Goal: Task Accomplishment & Management: Complete application form

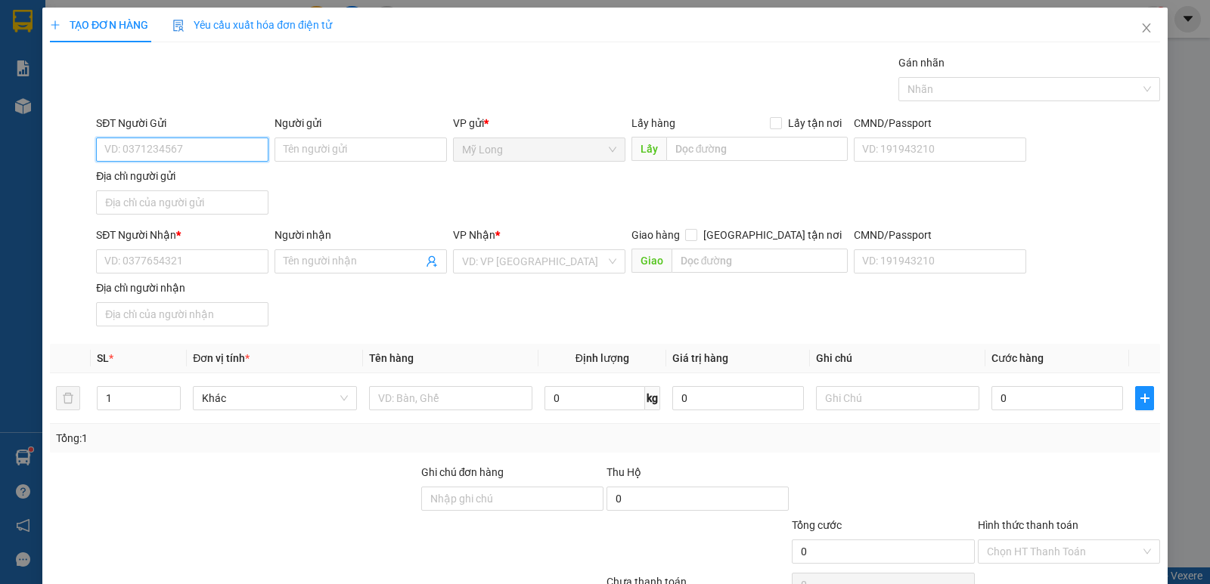
click at [232, 156] on input "SĐT Người Gửi" at bounding box center [182, 150] width 172 height 24
type input "0368764046"
click at [196, 163] on div "SĐT Người Gửi 0368764046 0368764046" at bounding box center [182, 141] width 172 height 53
click at [318, 163] on div "Người gửi Tên người gửi" at bounding box center [360, 141] width 172 height 53
click at [334, 144] on input "Người gửi" at bounding box center [360, 150] width 172 height 24
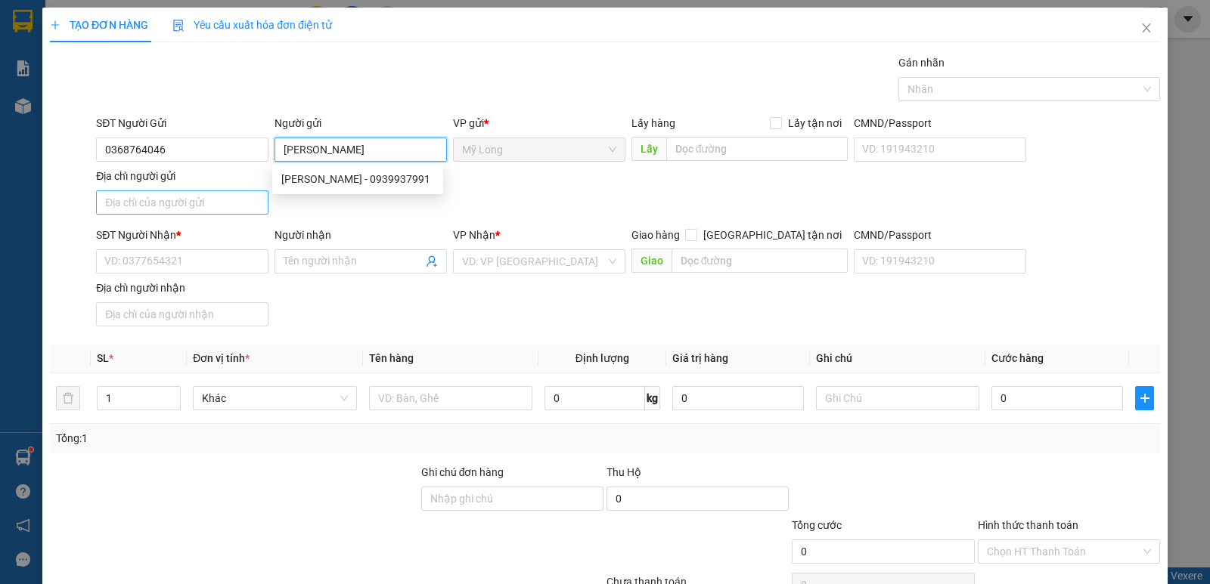
type input "[PERSON_NAME]"
click at [165, 196] on input "Địa chỉ người gửi" at bounding box center [182, 203] width 172 height 24
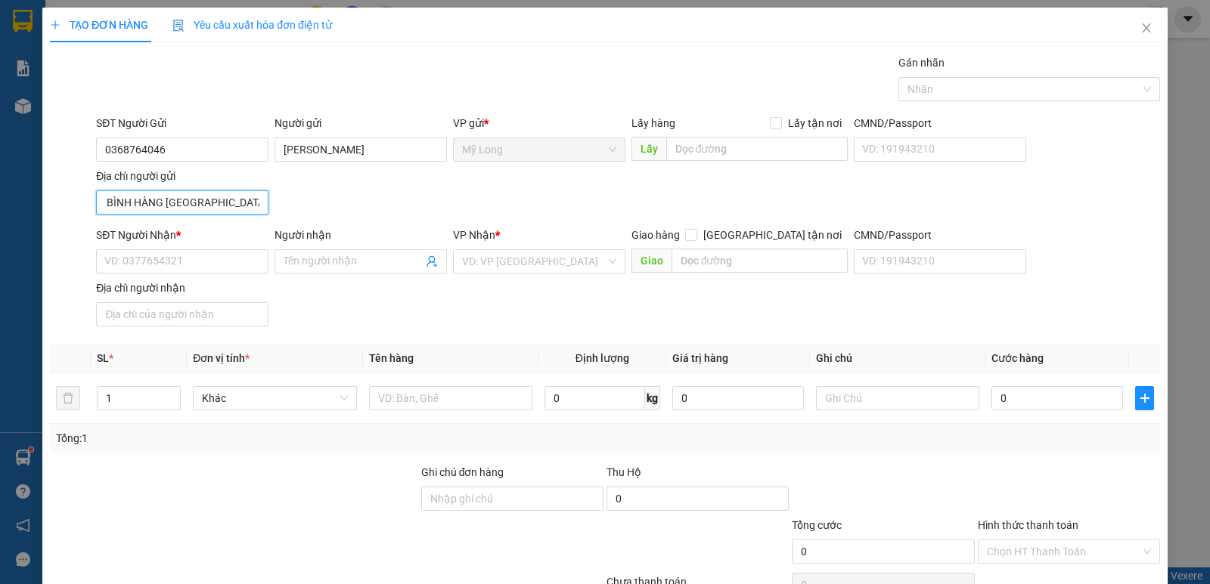
scroll to position [0, 58]
type input "TỔ 18 ẤP 3 BÌNH HÀNG [GEOGRAPHIC_DATA]"
click at [194, 253] on input "SĐT Người Nhận *" at bounding box center [182, 261] width 172 height 24
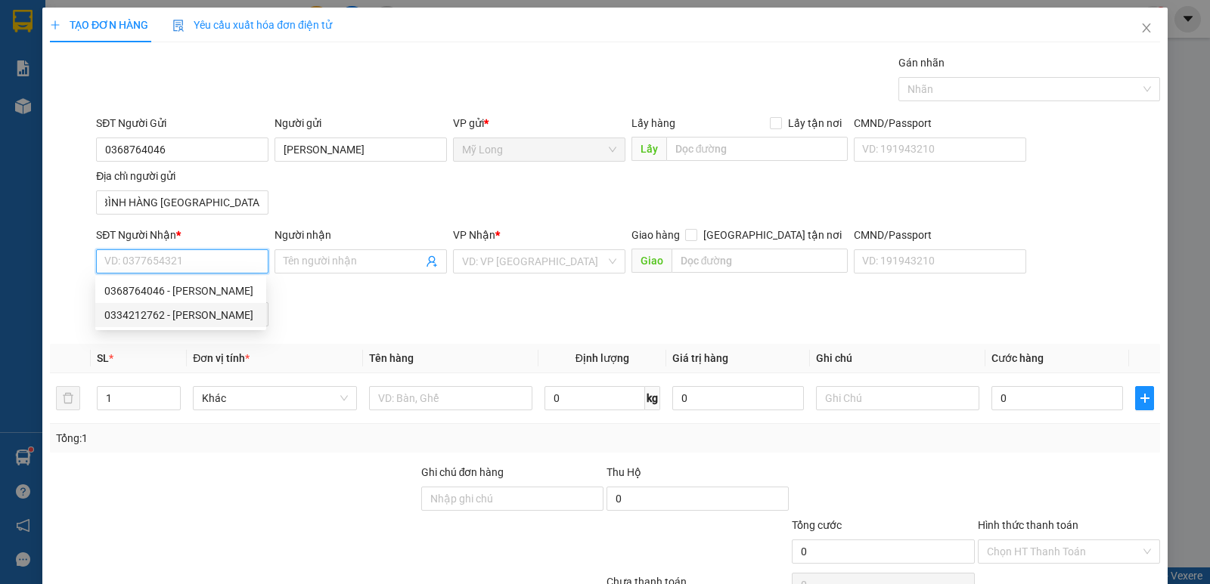
click at [226, 312] on div "0334212762 - [PERSON_NAME]" at bounding box center [180, 315] width 153 height 17
type input "0334212762"
type input "[PERSON_NAME]"
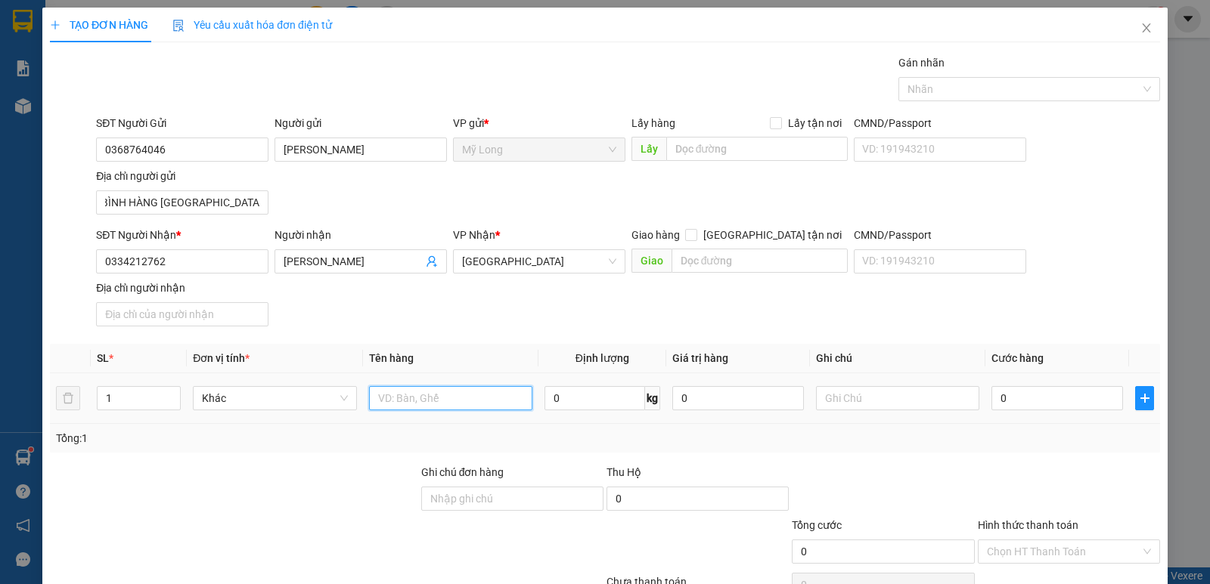
click at [429, 402] on input "text" at bounding box center [450, 398] width 163 height 24
type input "BAO"
click at [1059, 407] on input "0" at bounding box center [1057, 398] width 132 height 24
type input "4"
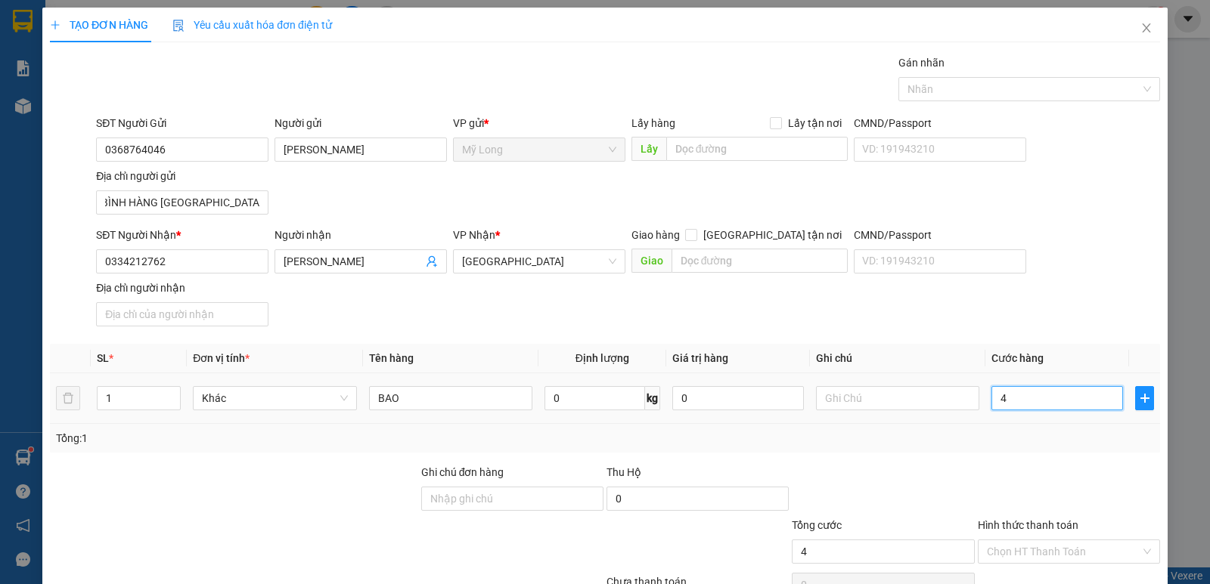
type input "4"
type input "40"
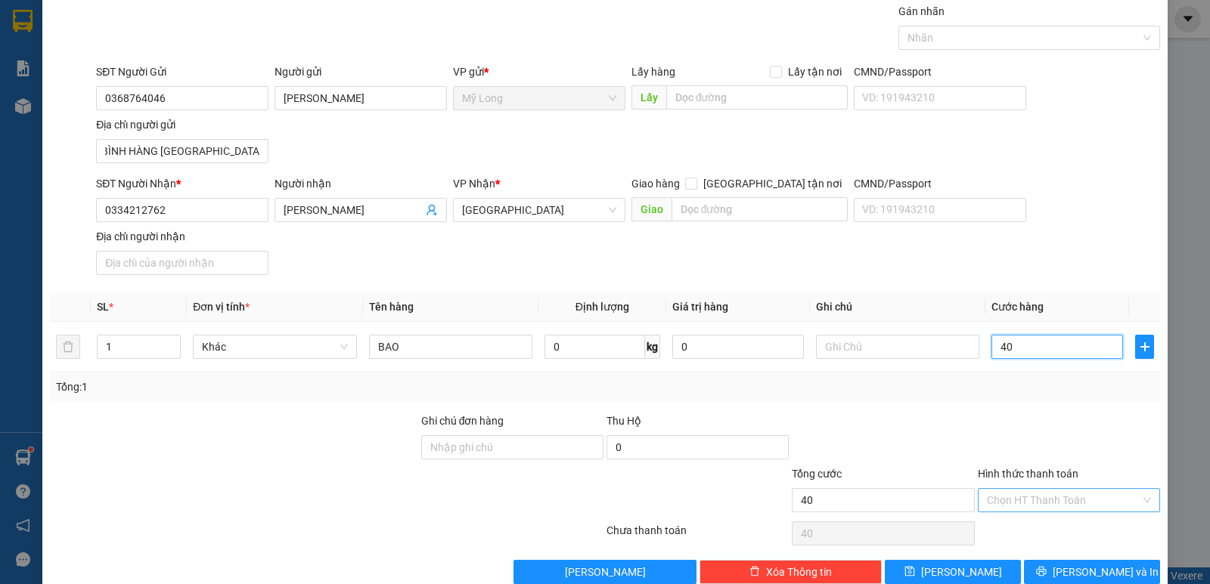
scroll to position [79, 0]
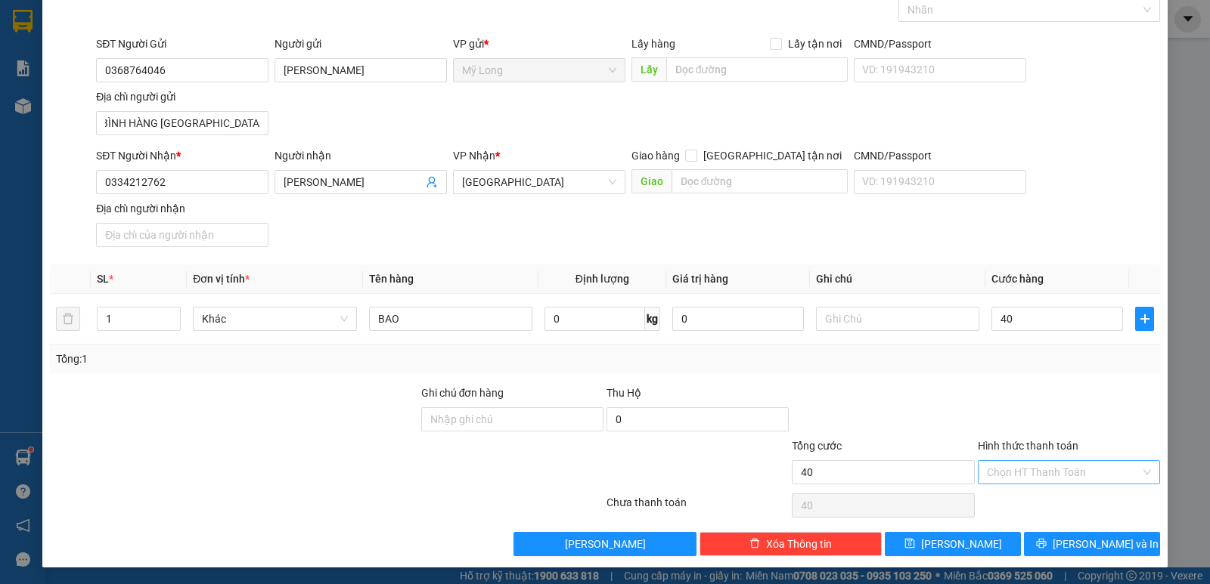
type input "40.000"
click at [1038, 466] on input "Hình thức thanh toán" at bounding box center [1063, 472] width 153 height 23
click at [1050, 501] on div "Tại văn phòng" at bounding box center [1059, 501] width 163 height 17
type input "0"
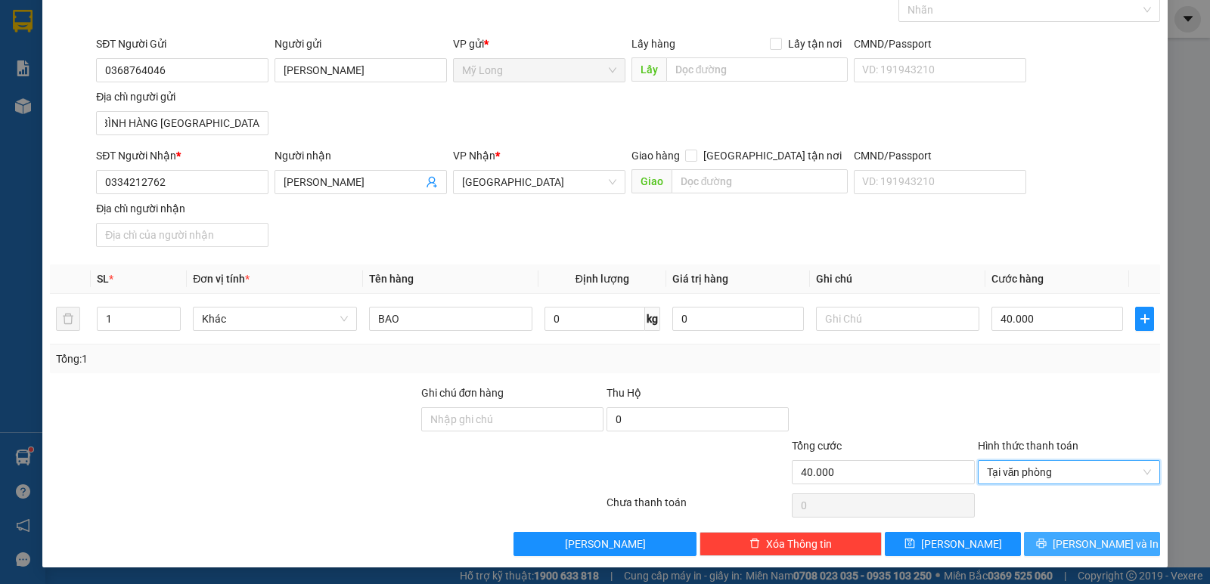
click at [1072, 536] on span "[PERSON_NAME] và In" at bounding box center [1105, 544] width 106 height 17
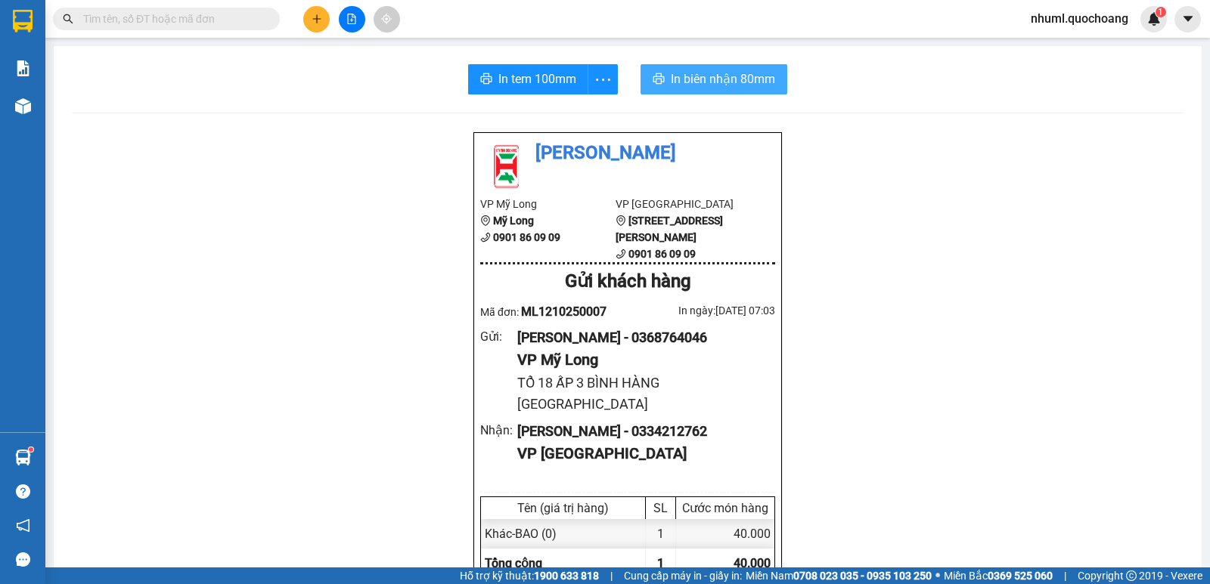
click at [671, 81] on span "In biên nhận 80mm" at bounding box center [723, 79] width 104 height 19
click at [544, 76] on span "In tem 100mm" at bounding box center [537, 79] width 78 height 19
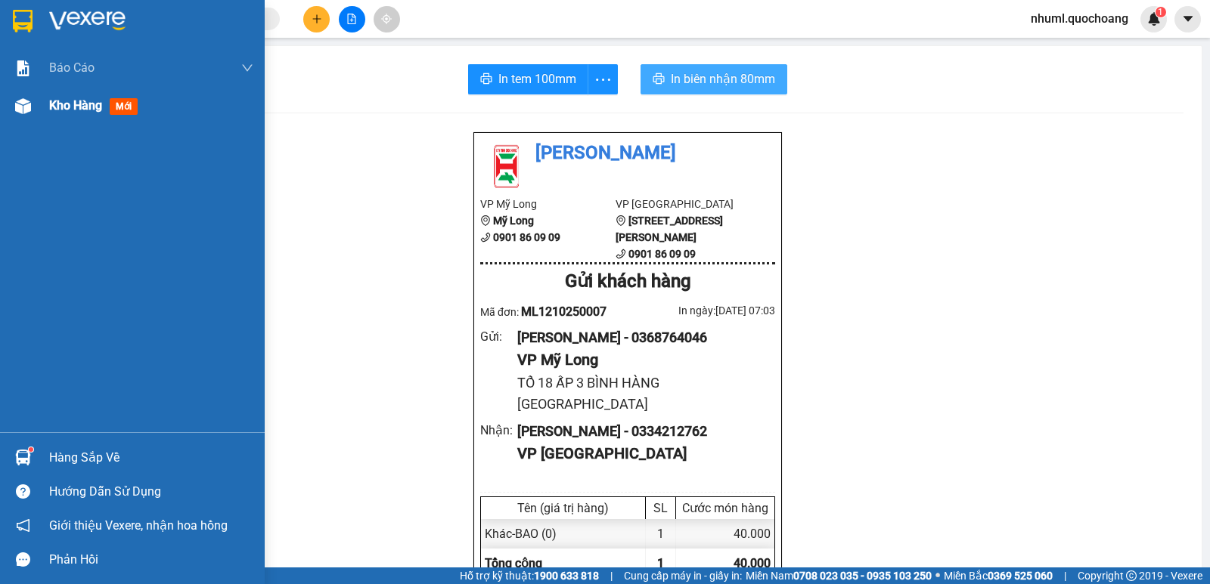
click at [32, 98] on div at bounding box center [23, 106] width 26 height 26
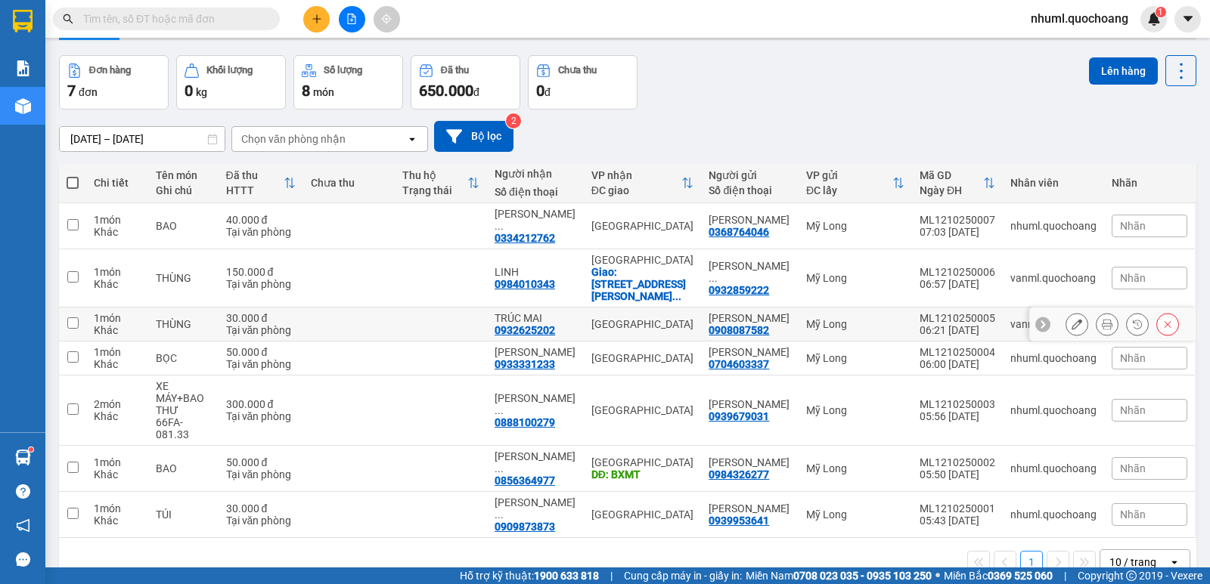
scroll to position [69, 0]
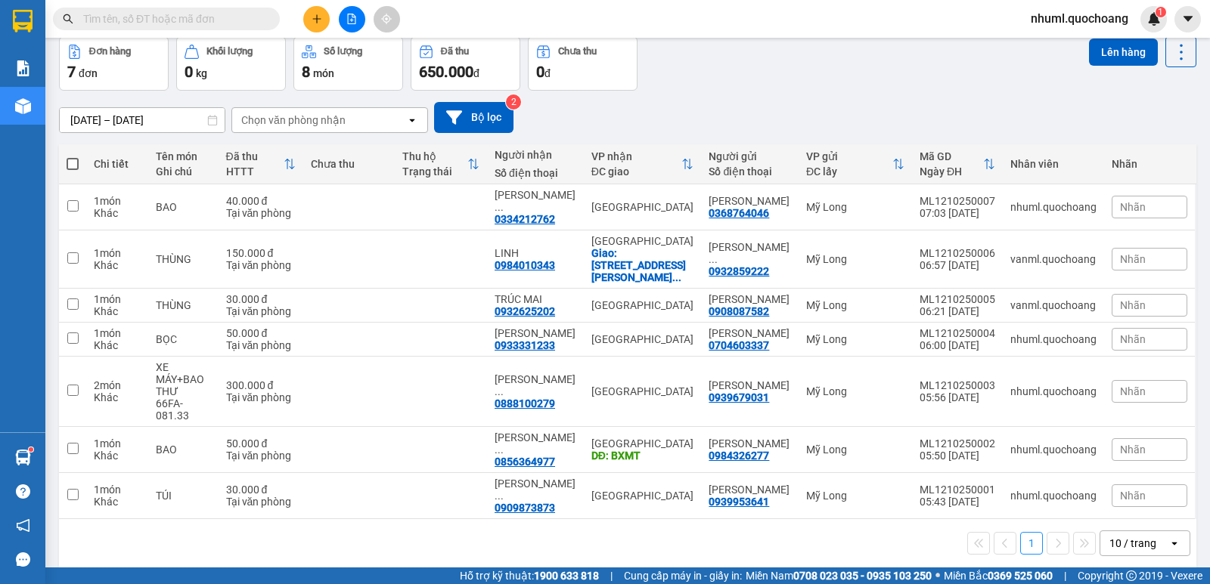
click at [78, 160] on span at bounding box center [73, 164] width 12 height 12
click at [73, 156] on input "checkbox" at bounding box center [73, 156] width 0 height 0
checkbox input "true"
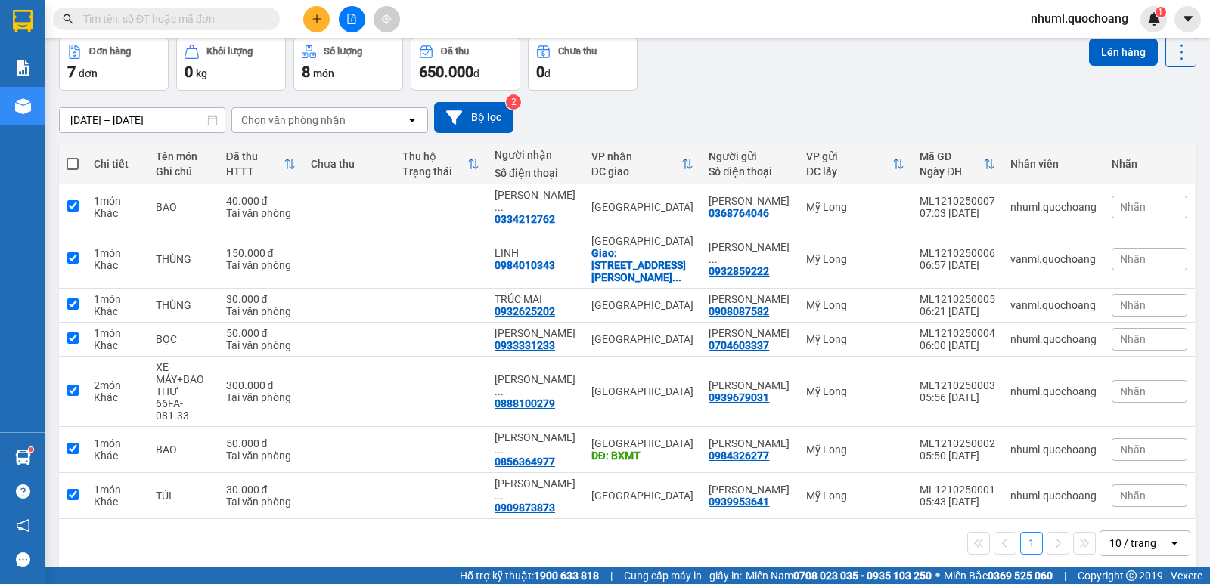
checkbox input "true"
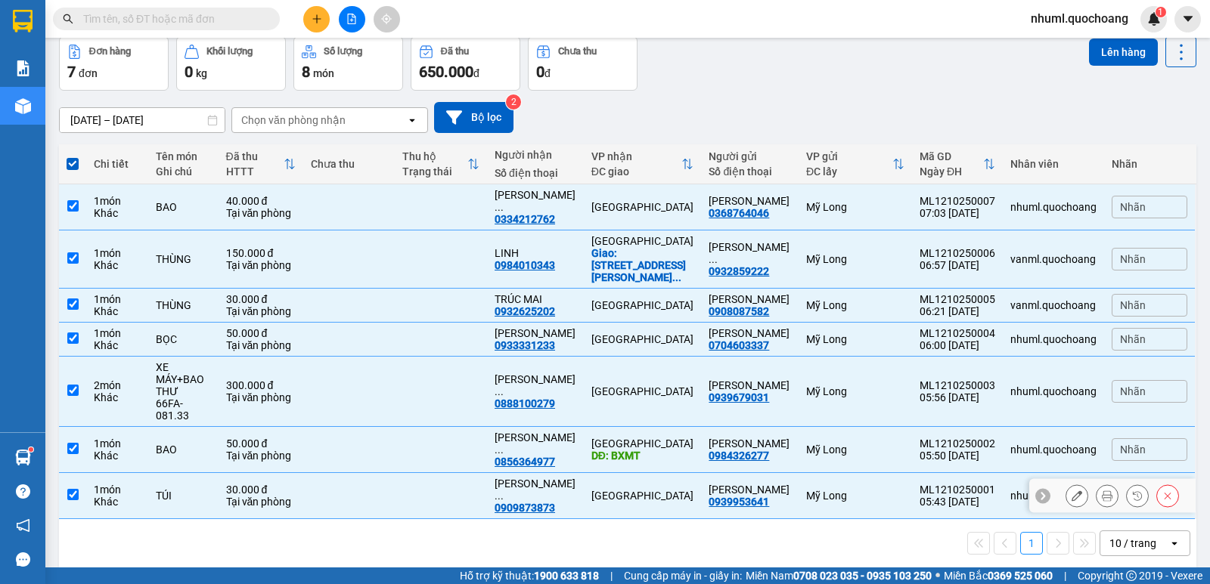
click at [68, 489] on input "checkbox" at bounding box center [72, 494] width 11 height 11
checkbox input "false"
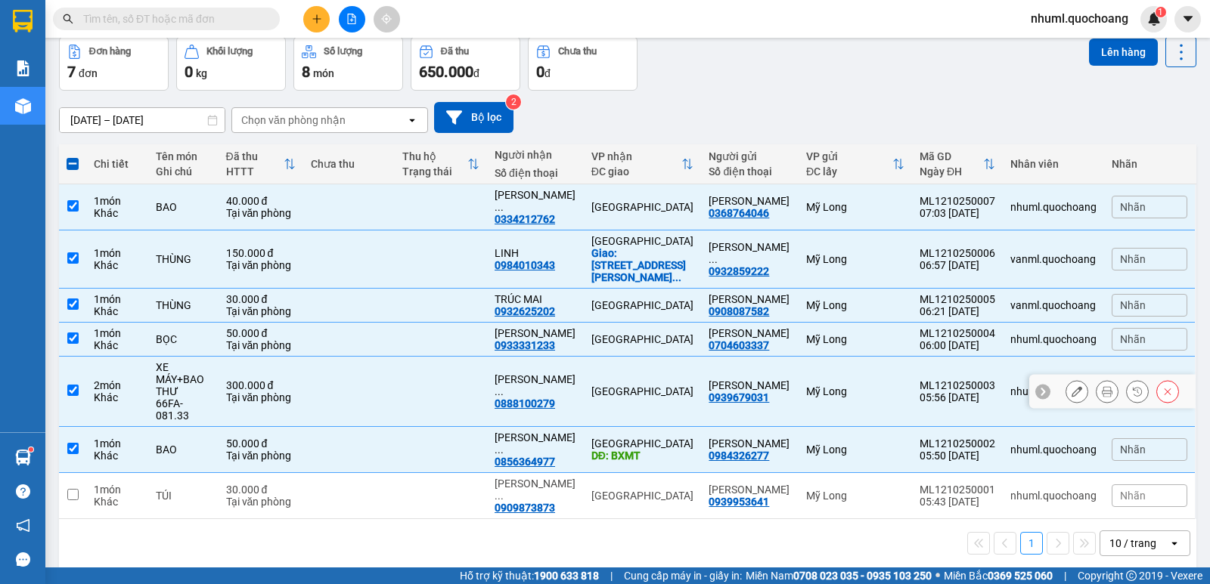
click at [74, 385] on input "checkbox" at bounding box center [72, 390] width 11 height 11
checkbox input "false"
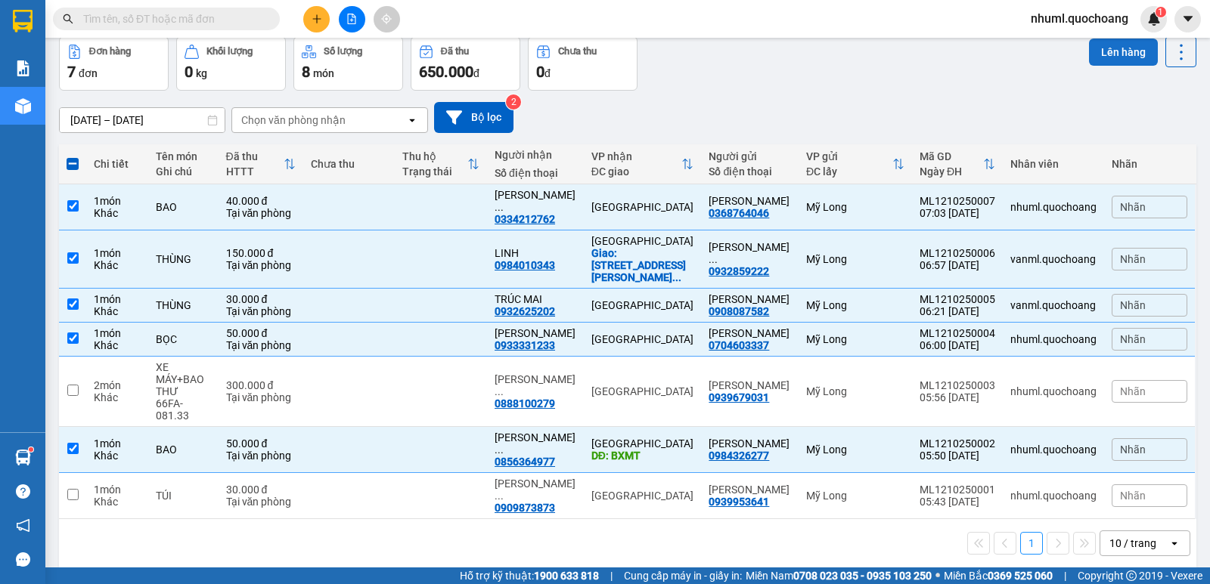
click at [1110, 39] on button "Lên hàng" at bounding box center [1123, 52] width 69 height 27
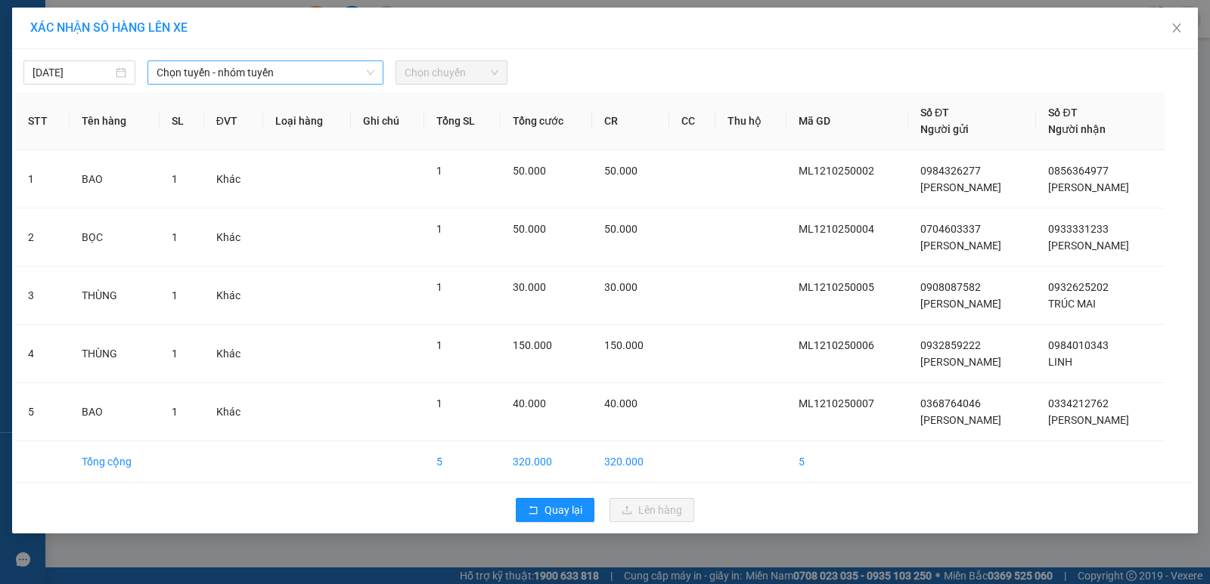
click at [237, 63] on span "Chọn tuyến - nhóm tuyến" at bounding box center [265, 72] width 218 height 23
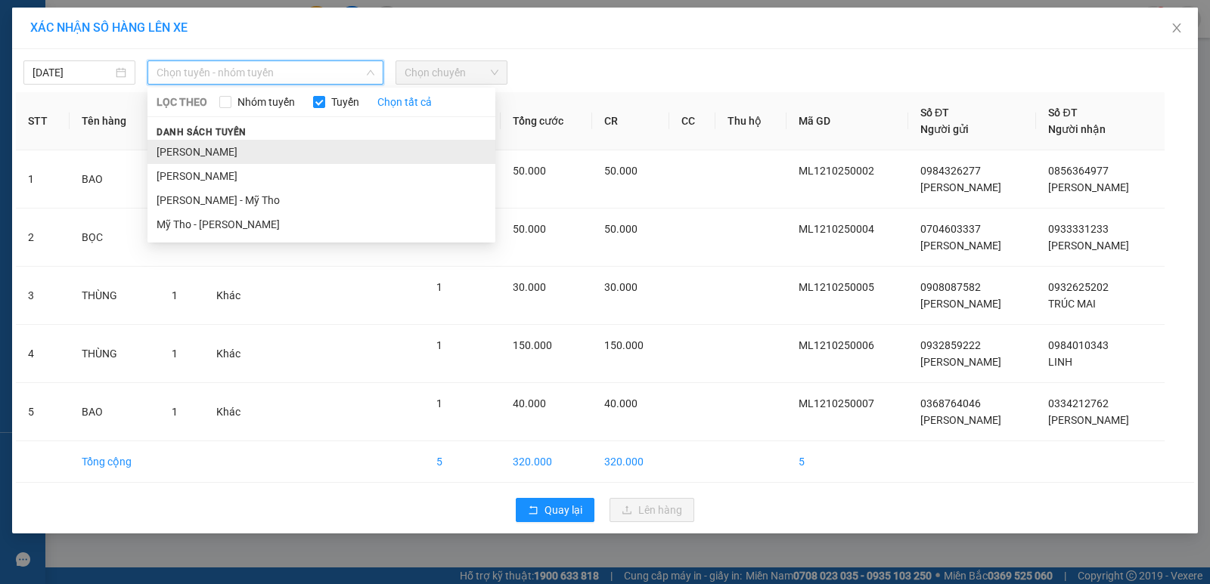
click at [284, 144] on li "[PERSON_NAME]" at bounding box center [321, 152] width 348 height 24
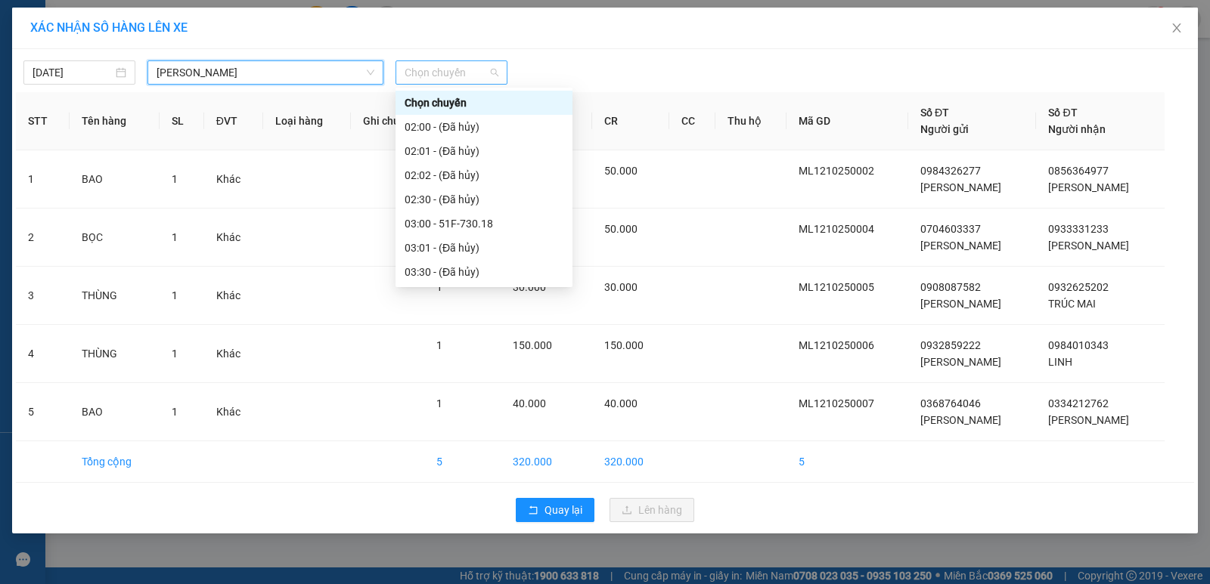
click at [440, 67] on span "Chọn chuyến" at bounding box center [451, 72] width 94 height 23
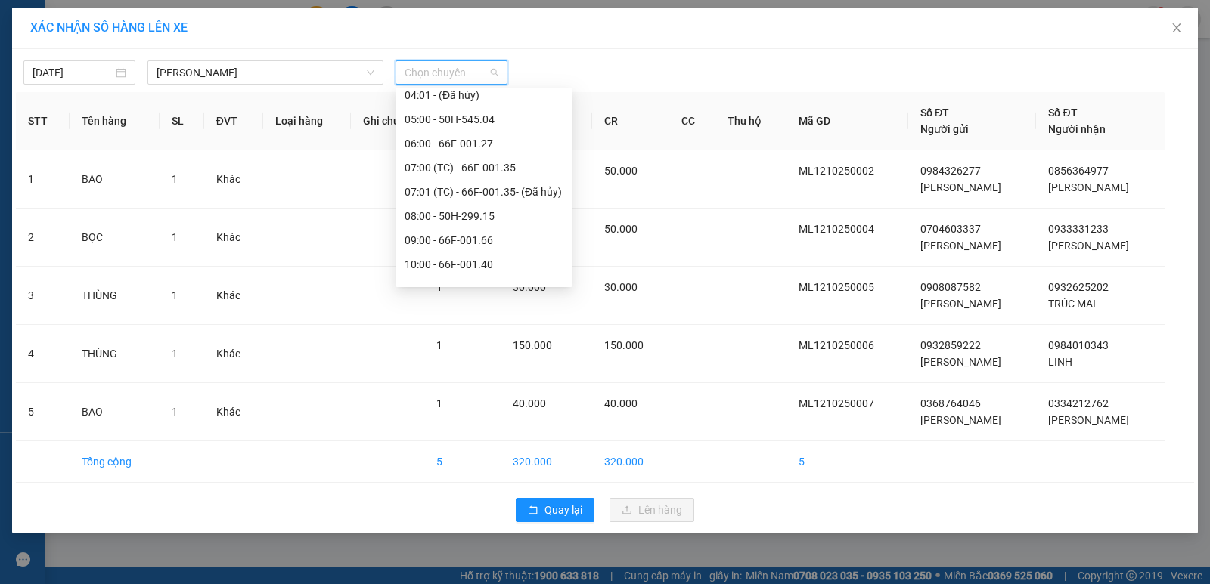
scroll to position [249, 0]
click at [499, 116] on div "06:00 - 66F-001.27" at bounding box center [483, 119] width 159 height 17
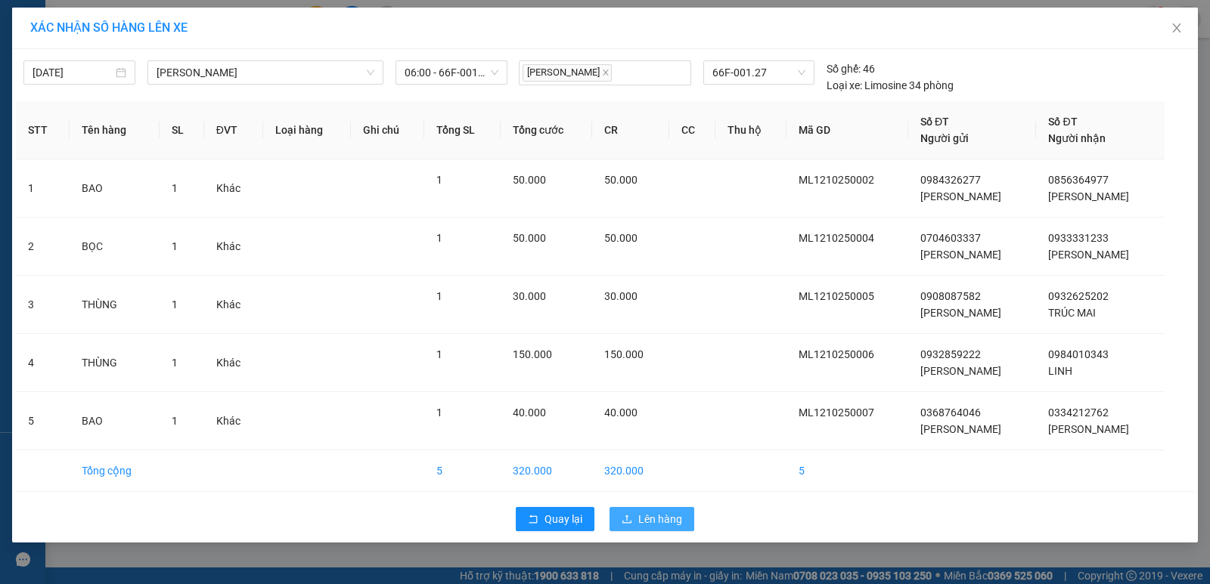
click at [675, 513] on span "Lên hàng" at bounding box center [660, 519] width 44 height 17
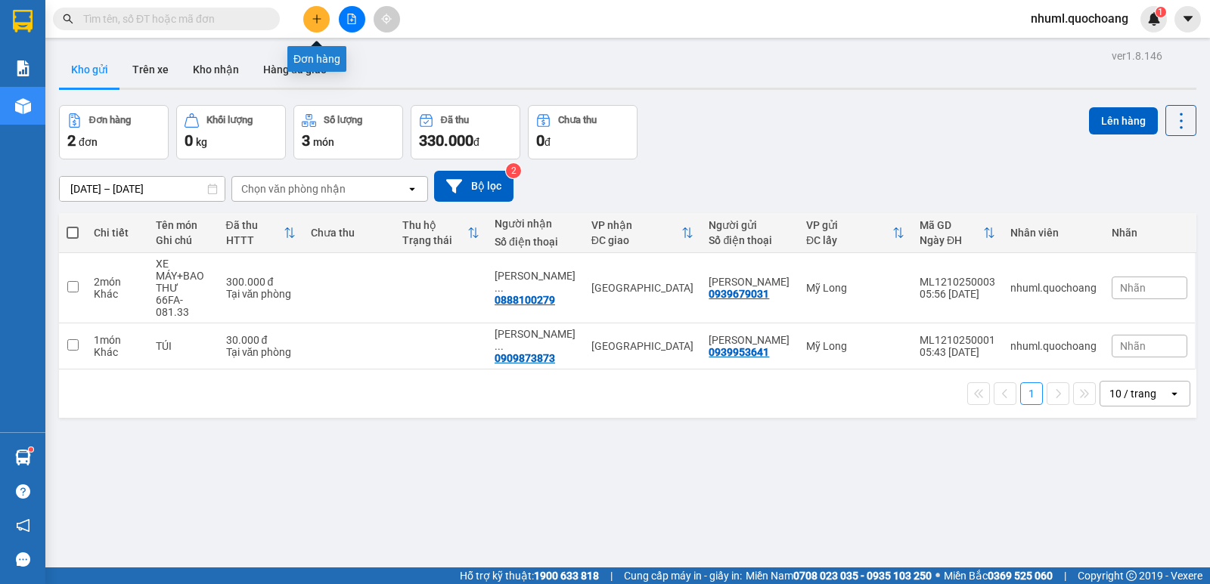
click at [325, 23] on button at bounding box center [316, 19] width 26 height 26
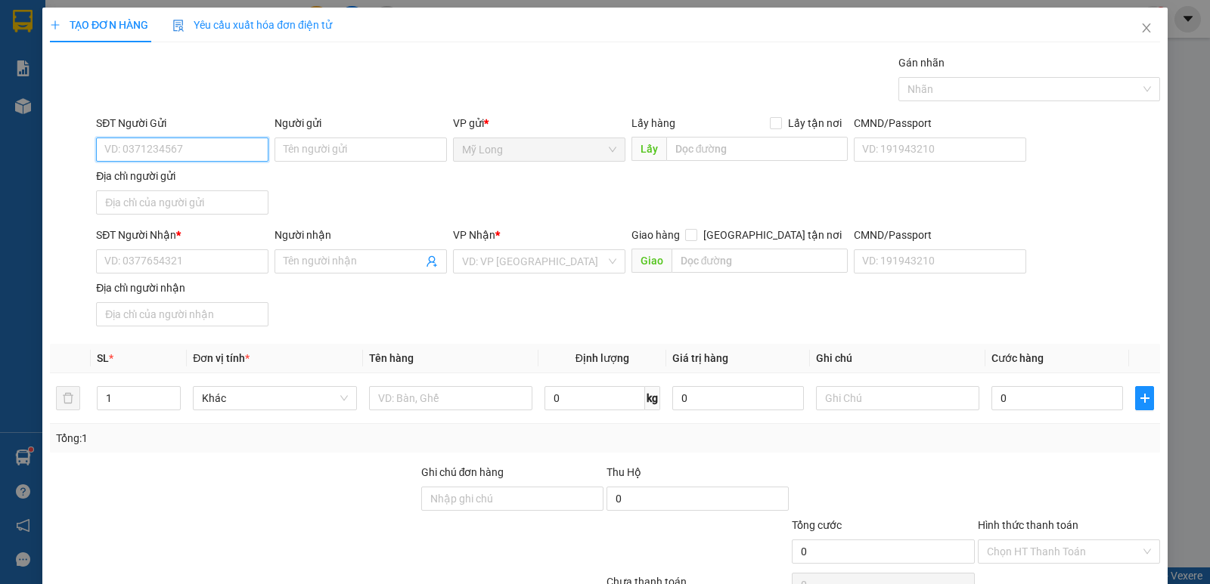
click at [178, 149] on input "SĐT Người Gửi" at bounding box center [182, 150] width 172 height 24
type input "0981986724"
click at [237, 174] on div "0981986724 - [PERSON_NAME]" at bounding box center [180, 179] width 153 height 17
type input "[PERSON_NAME]"
type input "0981986724"
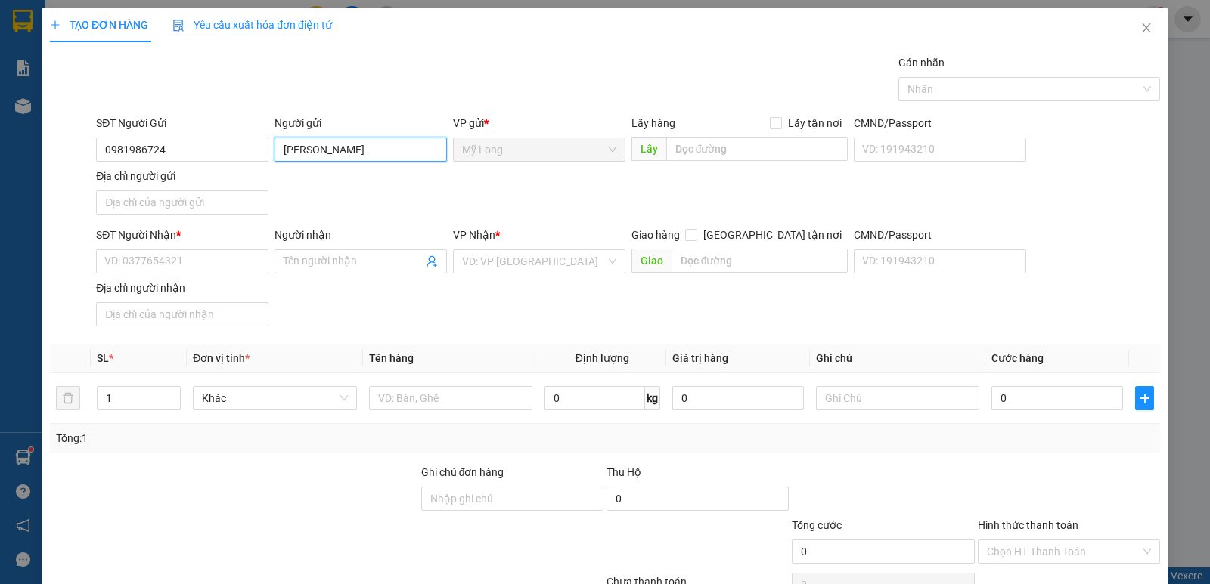
click at [373, 141] on input "[PERSON_NAME]" at bounding box center [360, 150] width 172 height 24
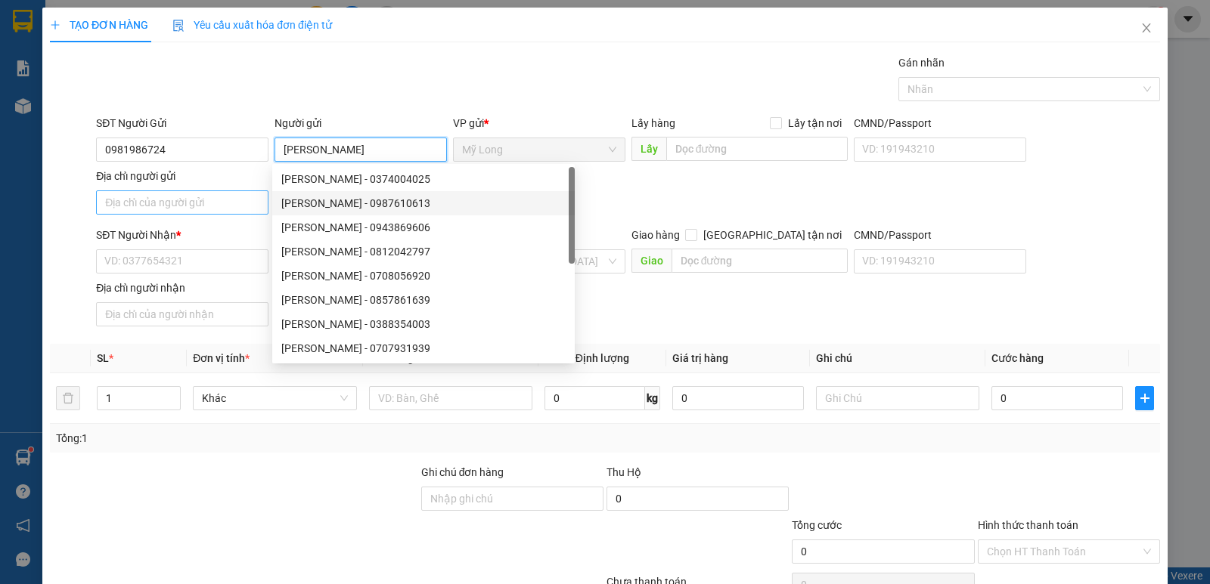
type input "[PERSON_NAME]"
click at [230, 205] on input "Địa chỉ người gửi" at bounding box center [182, 203] width 172 height 24
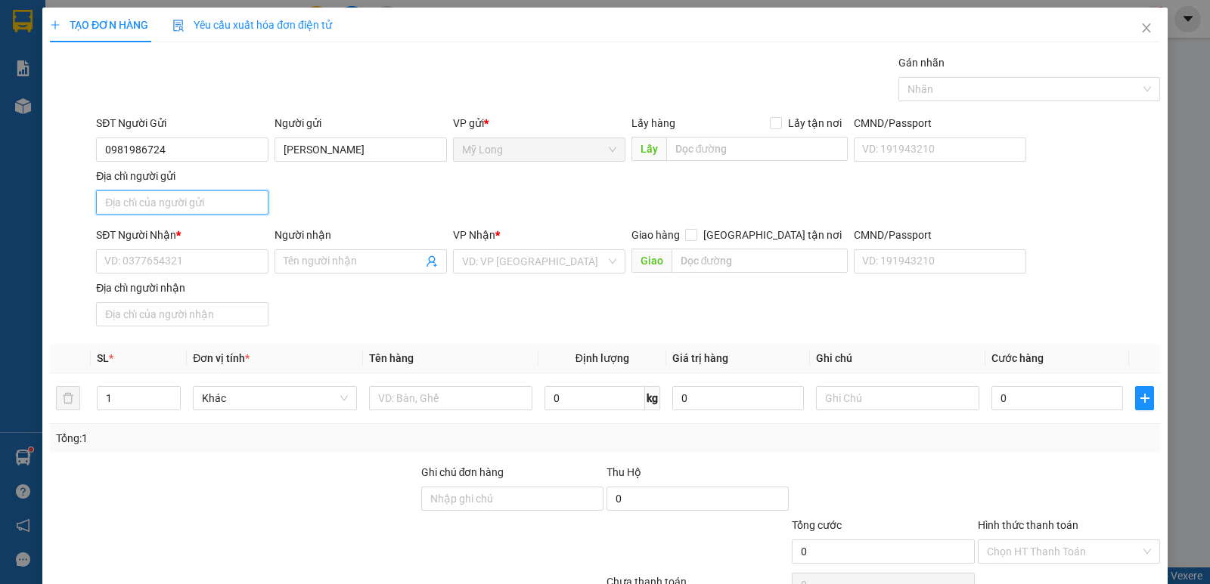
type input "A"
type input "Â"
type input "ẤP 2 BÌNH HÀNG TRUNG, [GEOGRAPHIC_DATA]"
click at [191, 265] on input "SĐT Người Nhận *" at bounding box center [182, 261] width 172 height 24
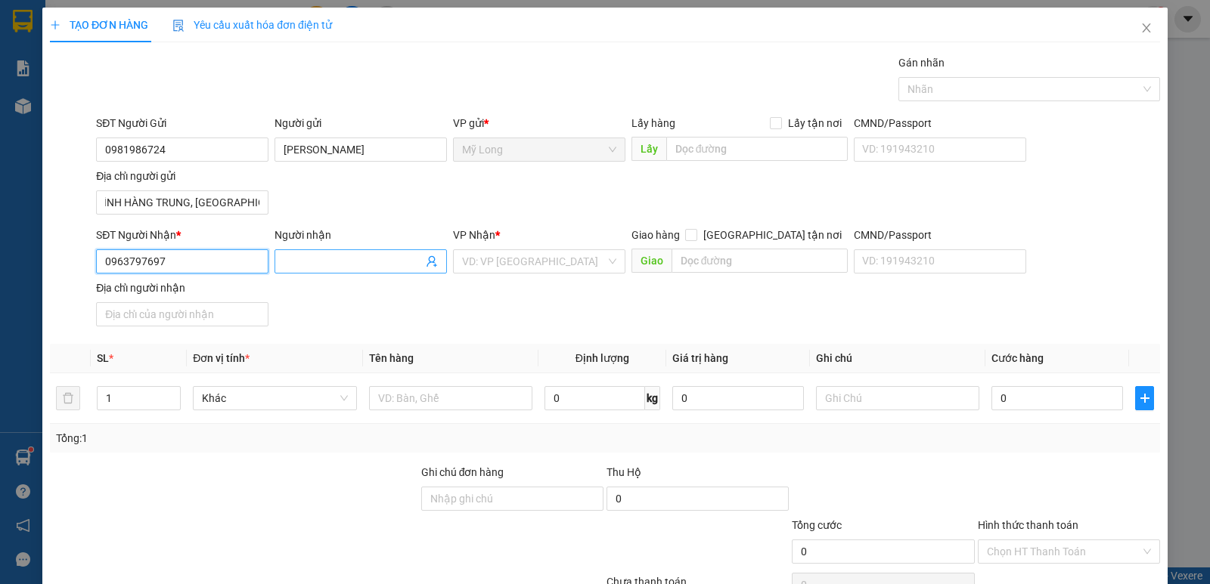
type input "0963797697"
click at [336, 262] on input "Người nhận" at bounding box center [353, 261] width 139 height 17
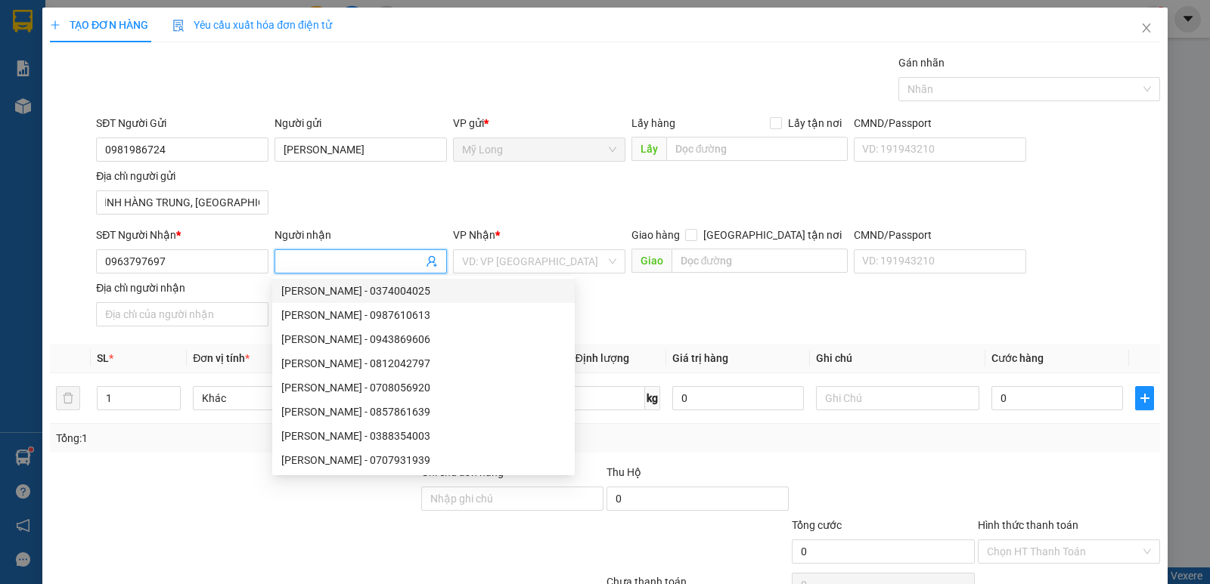
click at [357, 256] on input "Người nhận" at bounding box center [353, 261] width 139 height 17
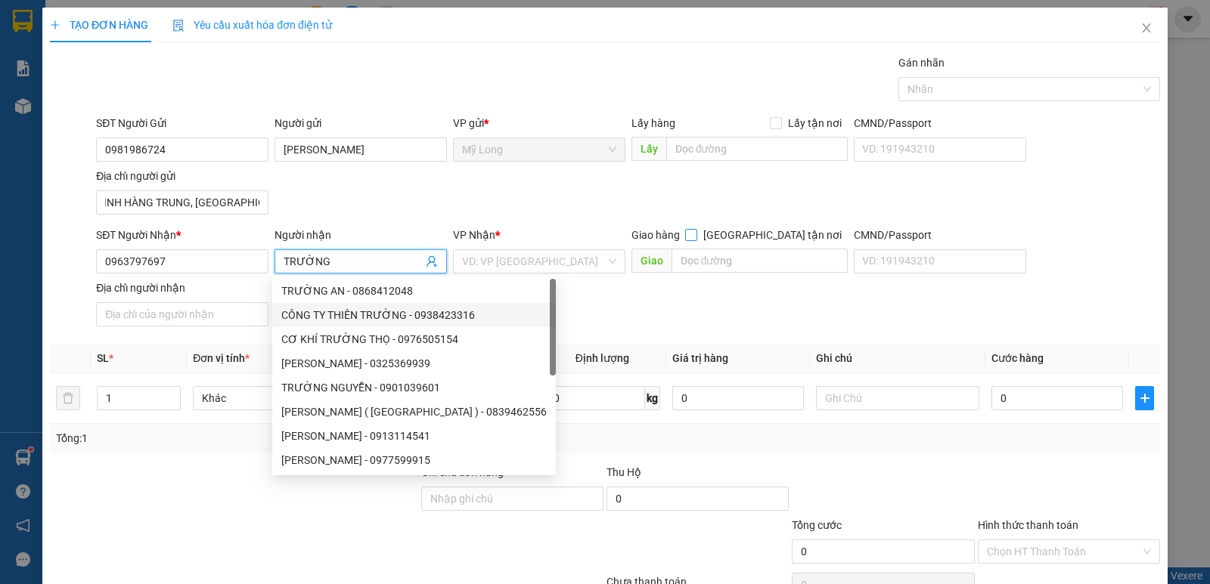
type input "TRƯỜNG"
click at [696, 231] on input "[GEOGRAPHIC_DATA] tận nơi" at bounding box center [690, 234] width 11 height 11
checkbox input "true"
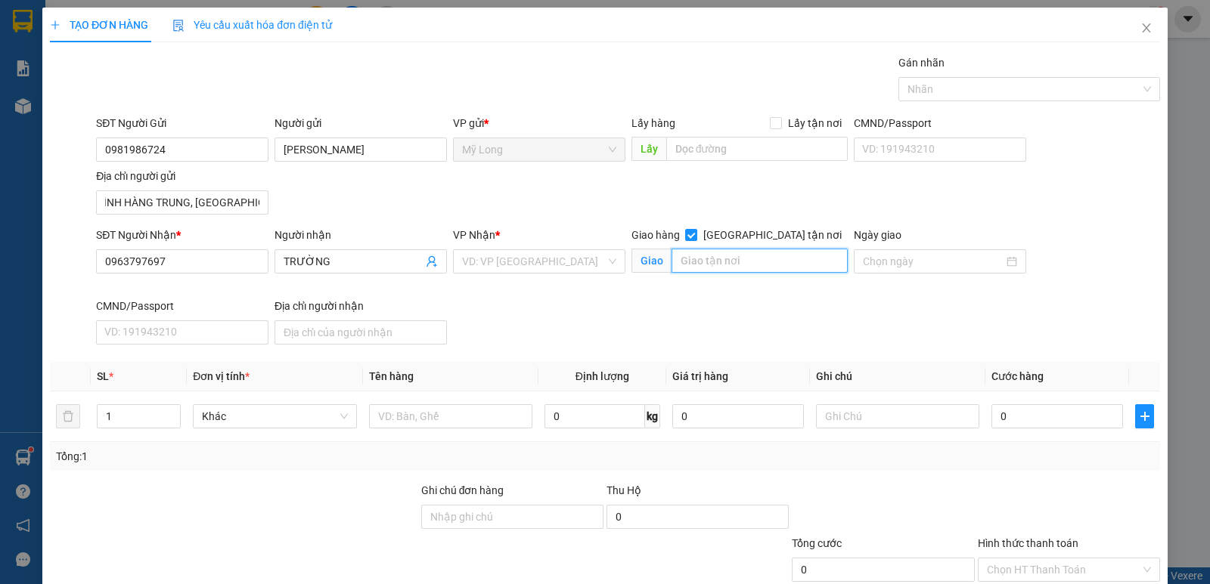
click at [762, 259] on input "text" at bounding box center [759, 261] width 177 height 24
type input "171 CHỢ LỚN P.11 Q.6"
click at [445, 417] on input "text" at bounding box center [450, 416] width 163 height 24
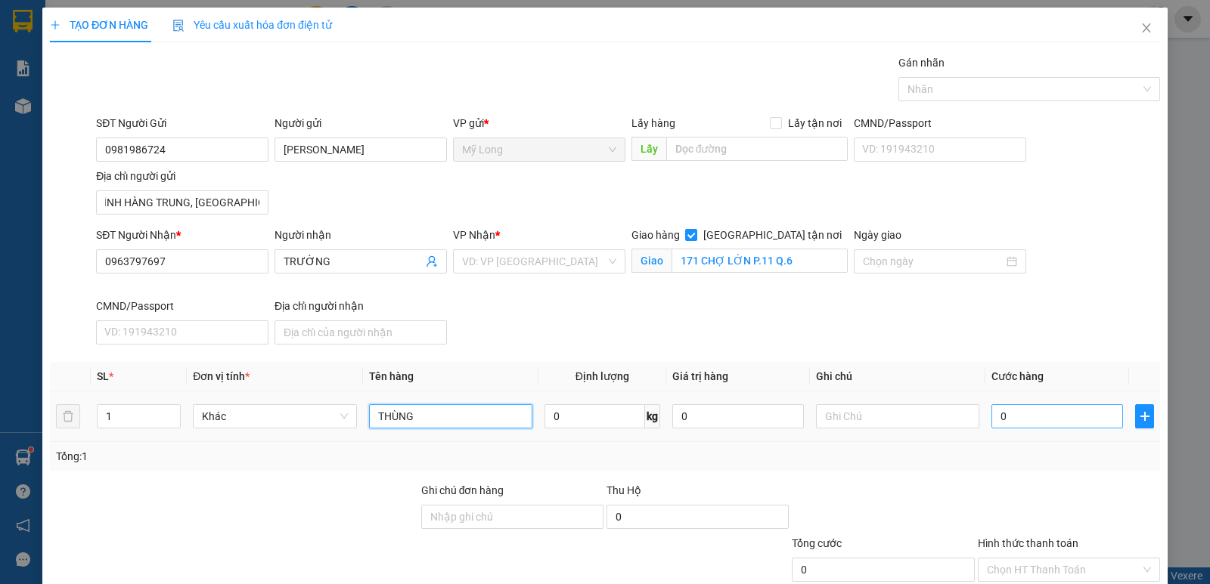
type input "THÙNG"
click at [1043, 420] on input "0" at bounding box center [1057, 416] width 132 height 24
type input "1"
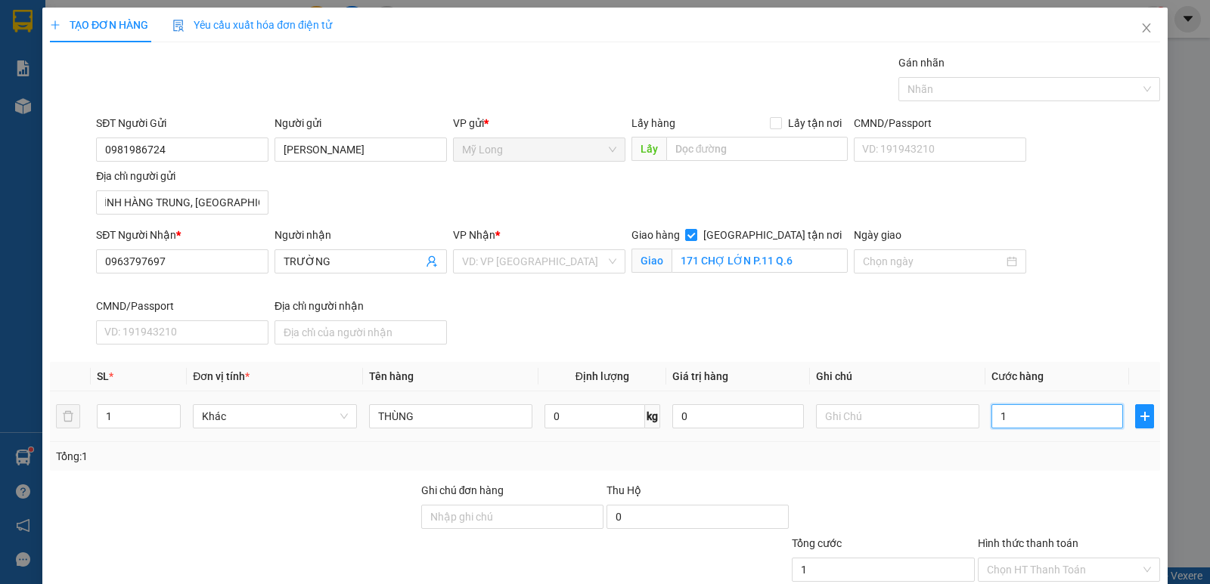
type input "10"
type input "100"
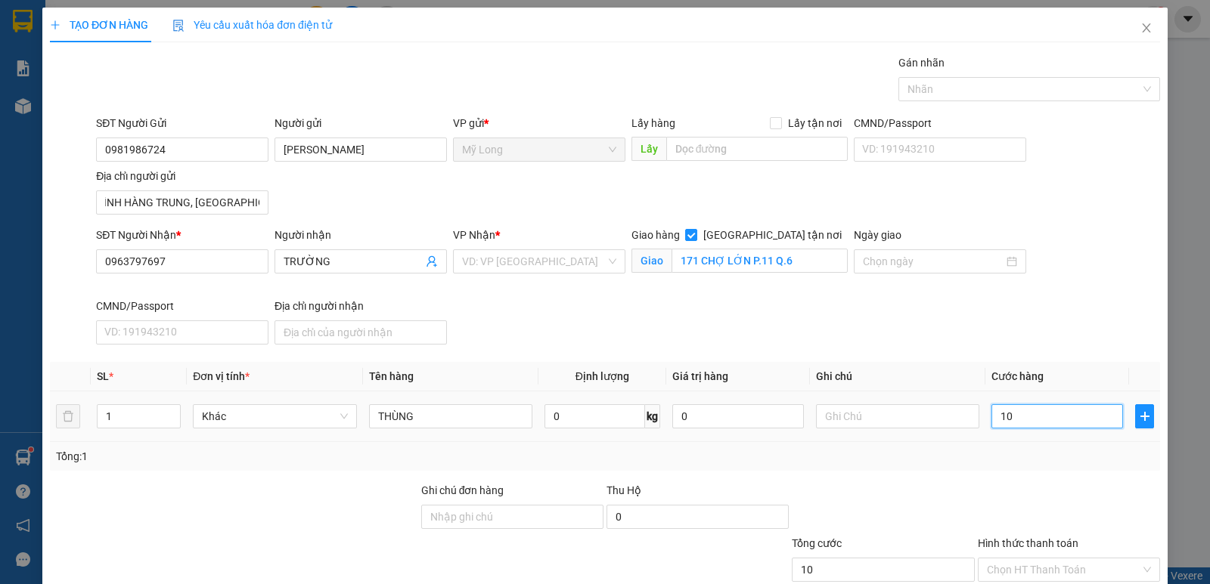
type input "100"
type input "1.000"
type input "100"
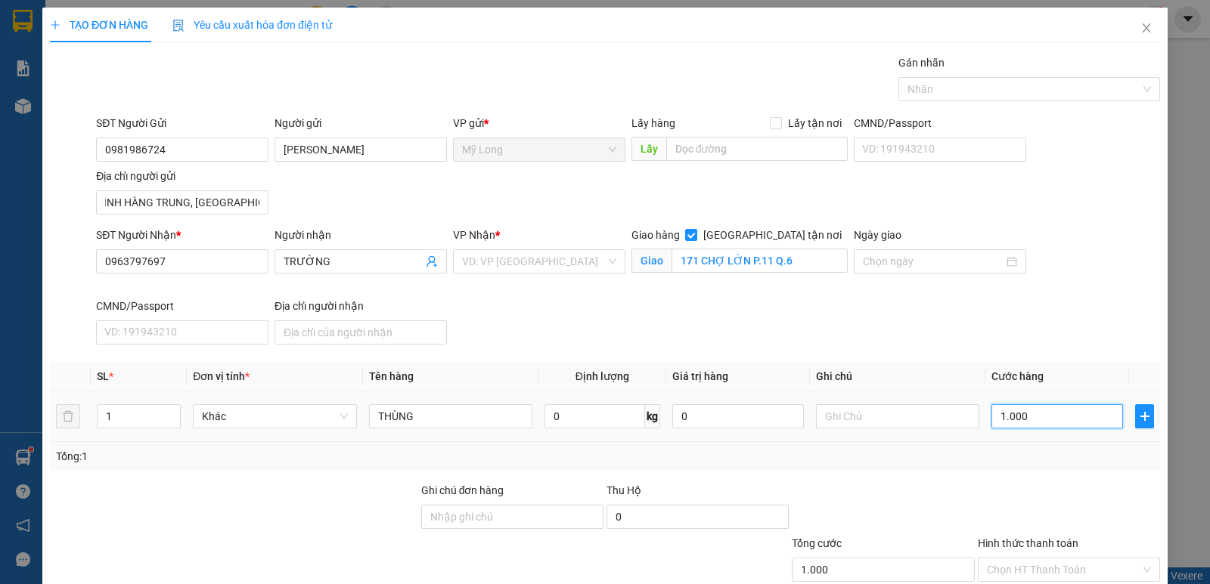
type input "100"
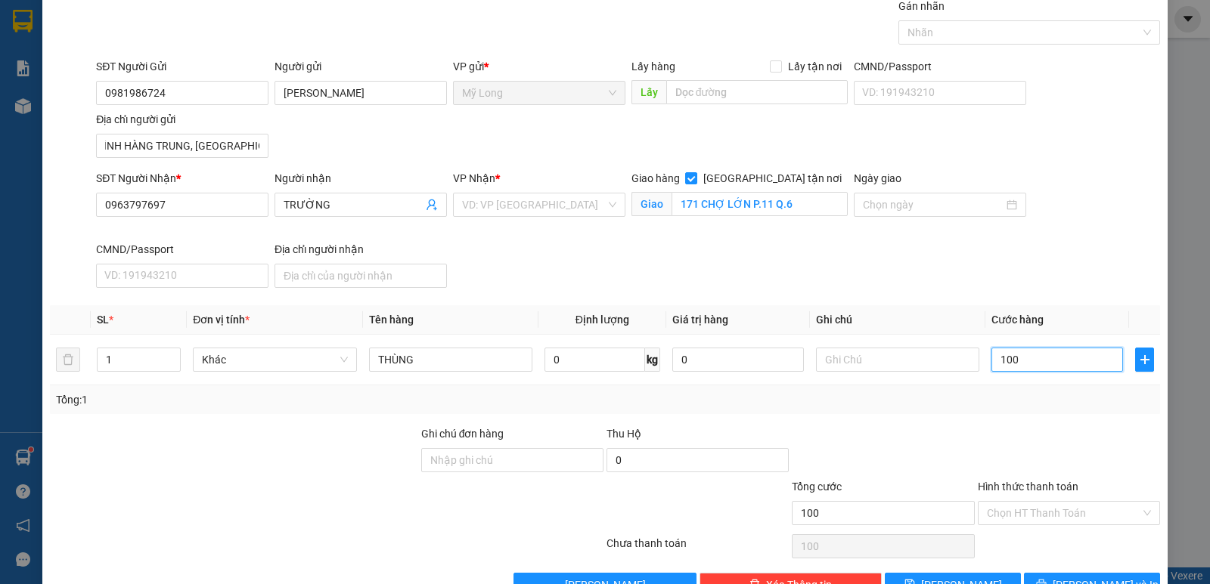
scroll to position [98, 0]
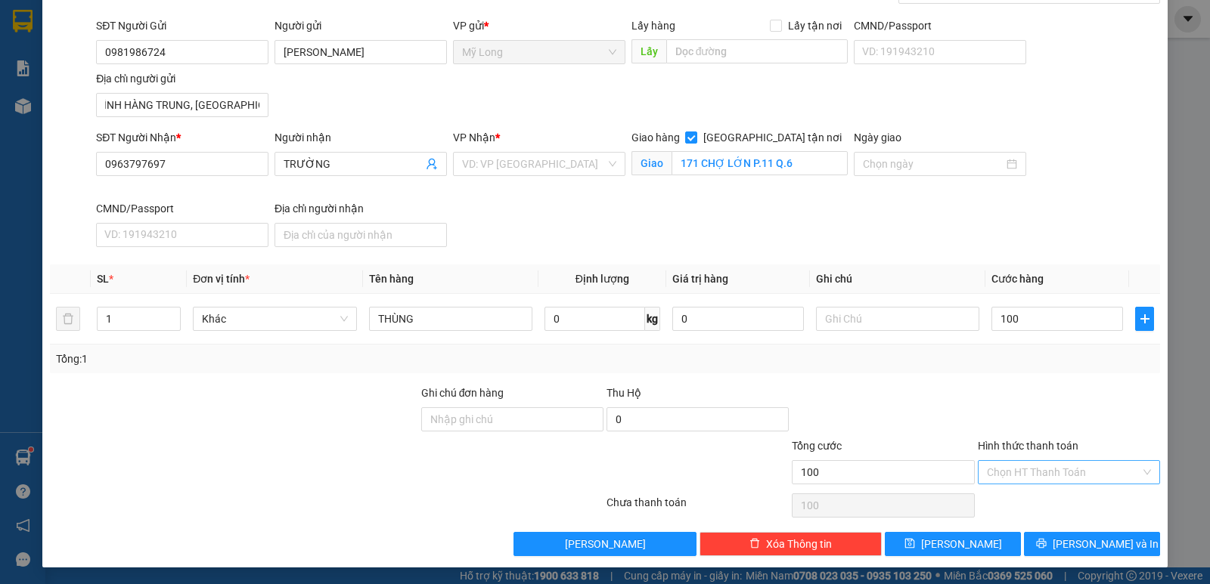
type input "100.000"
click at [1049, 473] on input "Hình thức thanh toán" at bounding box center [1063, 472] width 153 height 23
click at [1041, 494] on div "Tại văn phòng" at bounding box center [1059, 500] width 163 height 17
type input "0"
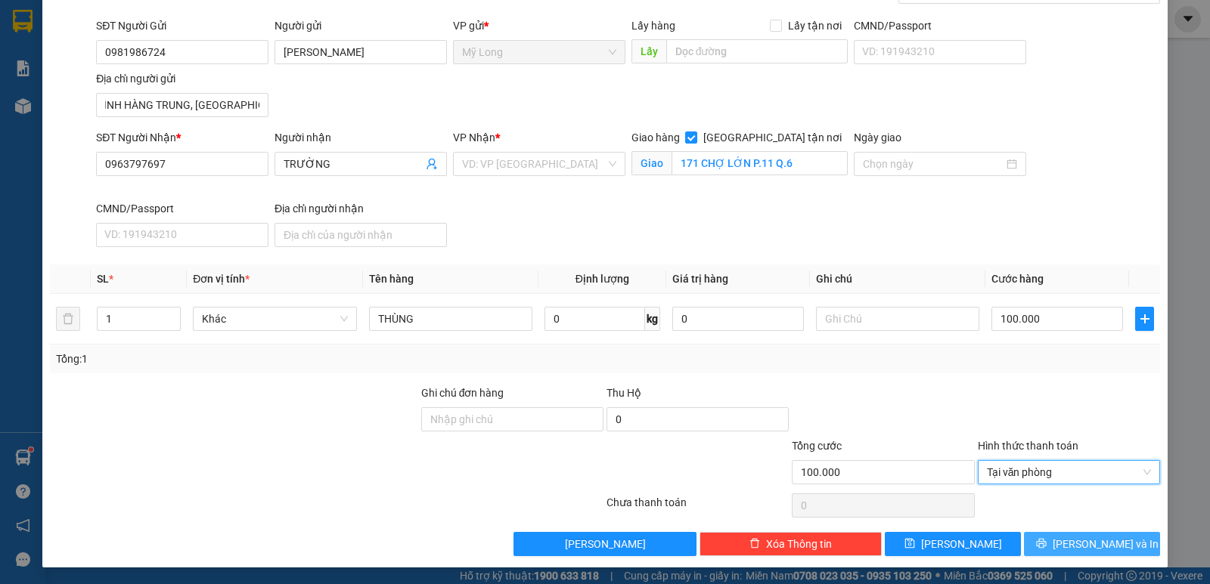
click at [1080, 544] on span "[PERSON_NAME] và In" at bounding box center [1105, 544] width 106 height 17
click at [568, 161] on input "search" at bounding box center [534, 164] width 144 height 23
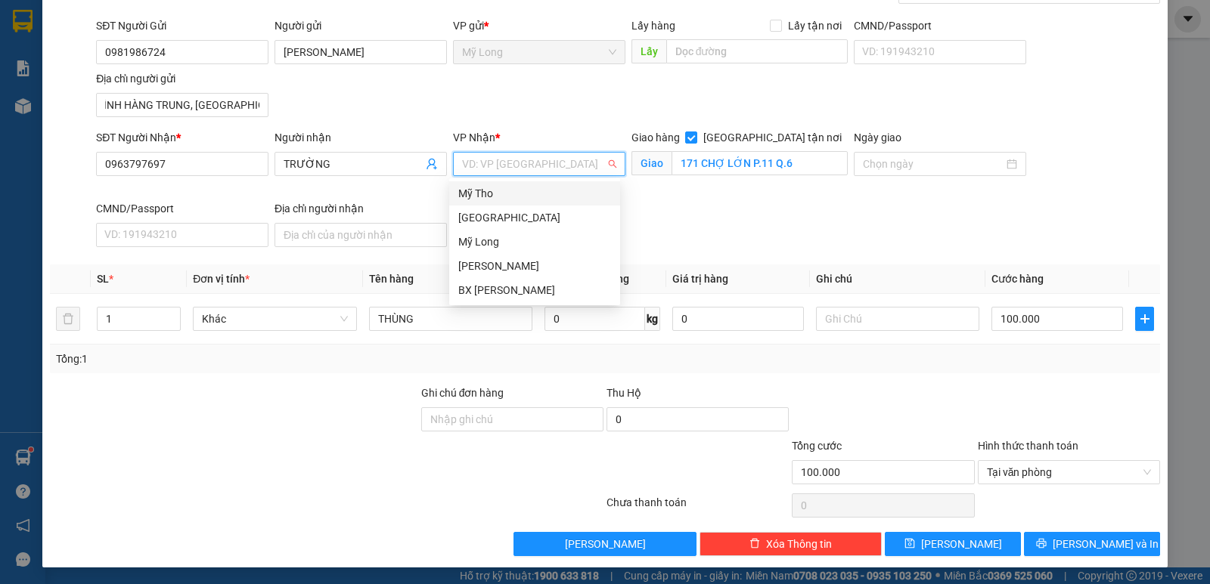
click at [524, 199] on div "Mỹ Tho" at bounding box center [534, 193] width 153 height 17
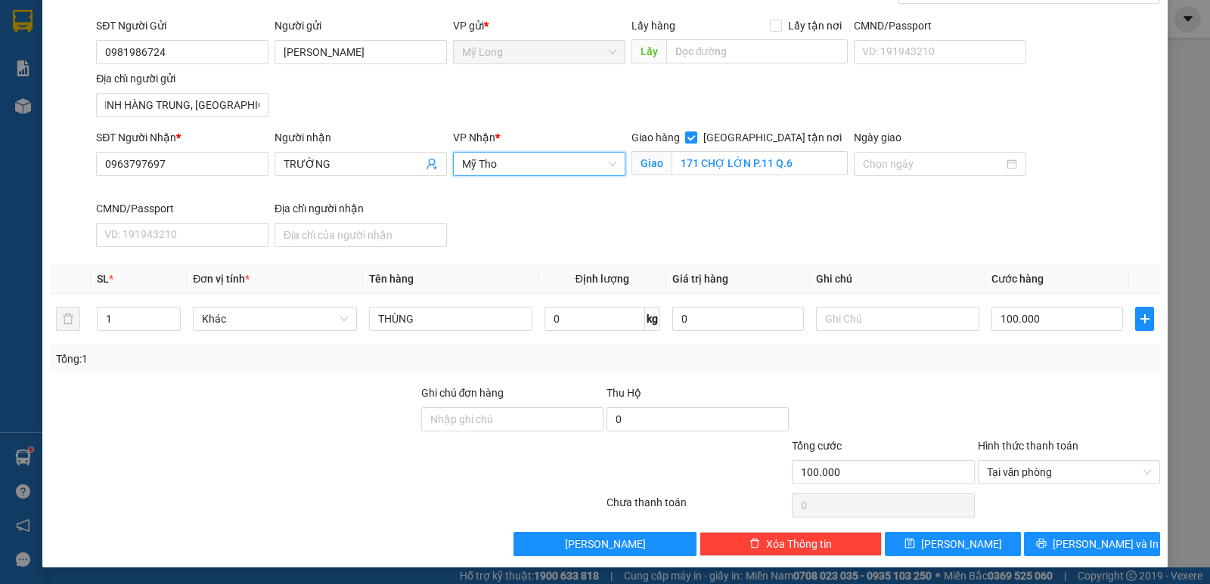
click at [544, 156] on span "Mỹ Tho" at bounding box center [539, 164] width 154 height 23
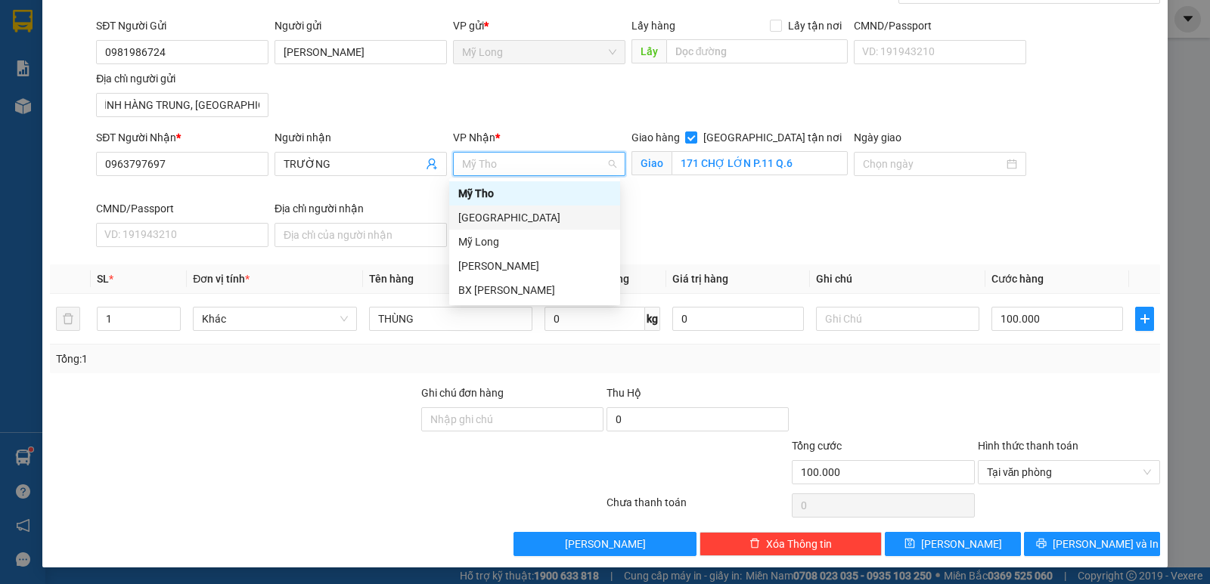
click at [535, 208] on div "[GEOGRAPHIC_DATA]" at bounding box center [534, 218] width 171 height 24
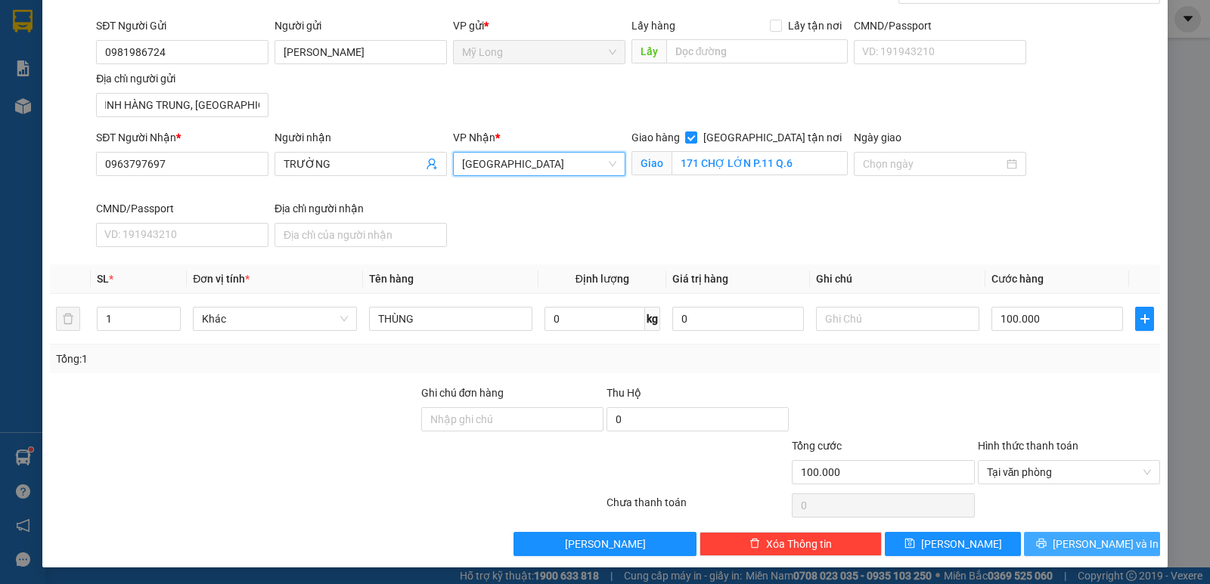
click at [1091, 538] on span "[PERSON_NAME] và In" at bounding box center [1105, 544] width 106 height 17
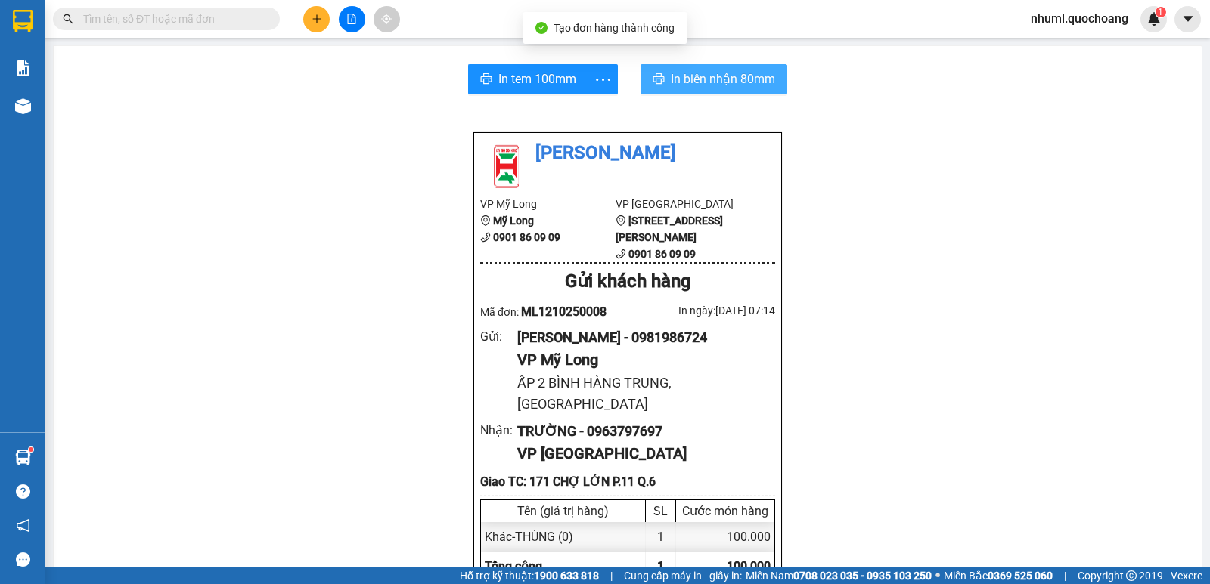
click at [715, 72] on span "In biên nhận 80mm" at bounding box center [723, 79] width 104 height 19
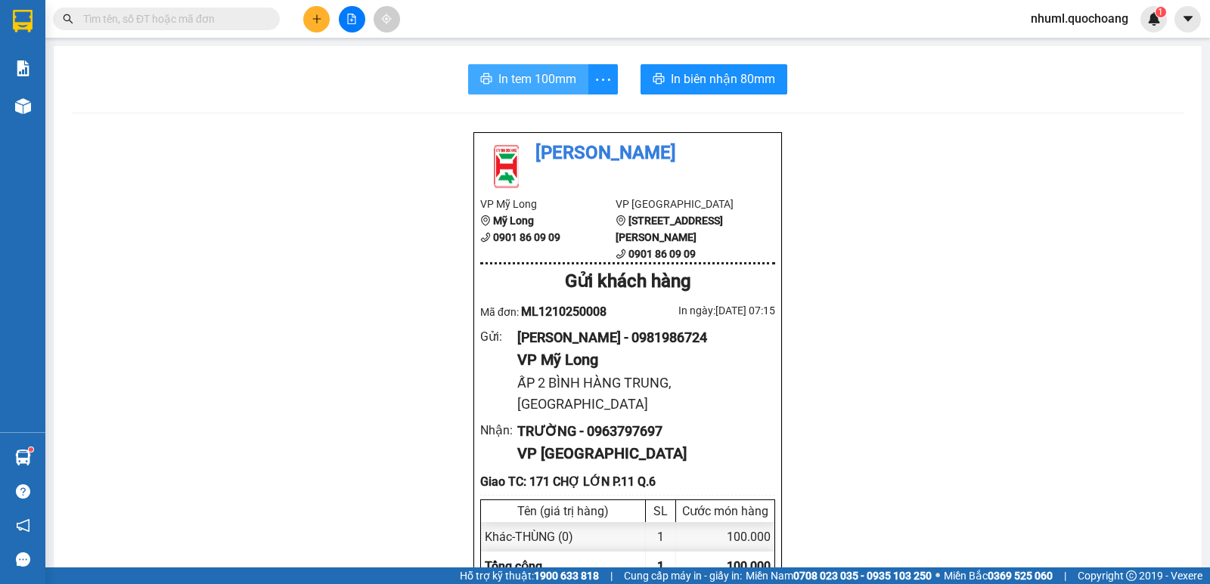
click at [565, 69] on button "In tem 100mm" at bounding box center [528, 79] width 120 height 30
click at [314, 18] on icon "plus" at bounding box center [316, 19] width 11 height 11
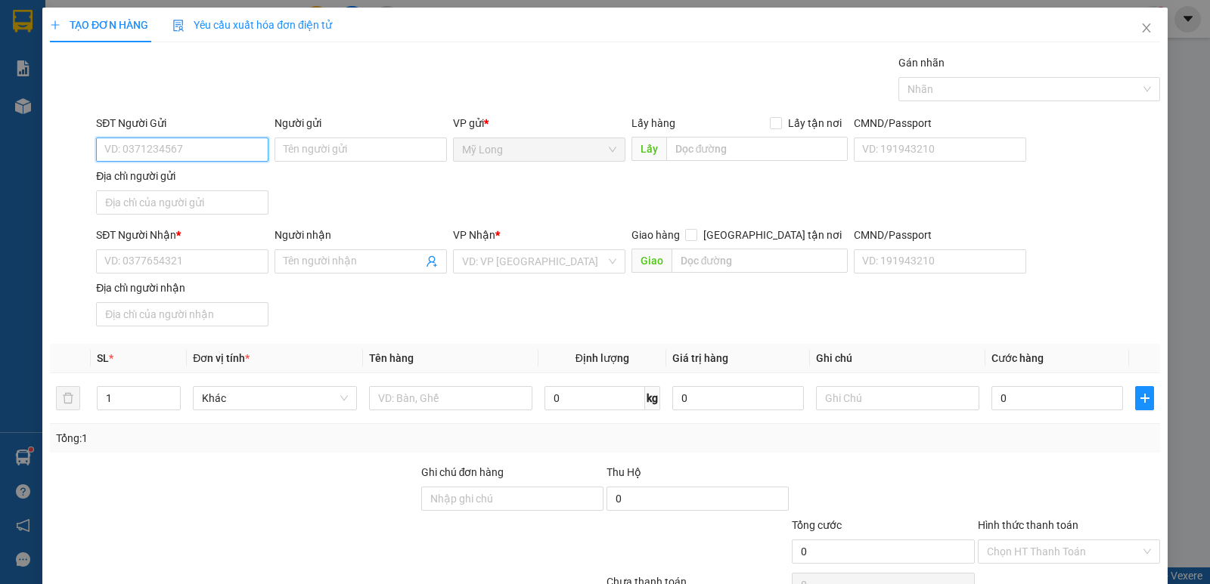
click at [229, 146] on input "SĐT Người Gửi" at bounding box center [182, 150] width 172 height 24
type input "0345228385"
click at [184, 180] on div "0345228385 - [PERSON_NAME]" at bounding box center [180, 179] width 153 height 17
type input "[PERSON_NAME]"
type input "0345228385"
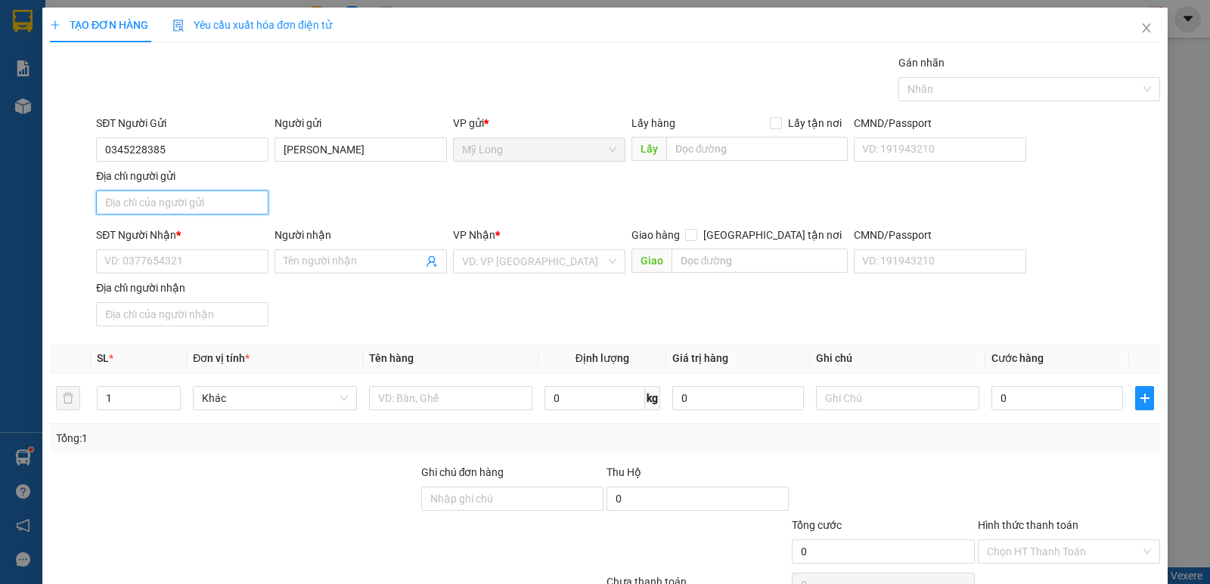
click at [199, 199] on input "Địa chỉ người gửi" at bounding box center [182, 203] width 172 height 24
type input "T"
type input "A"
type input "Â"
type input "ẤP 1 [GEOGRAPHIC_DATA]"
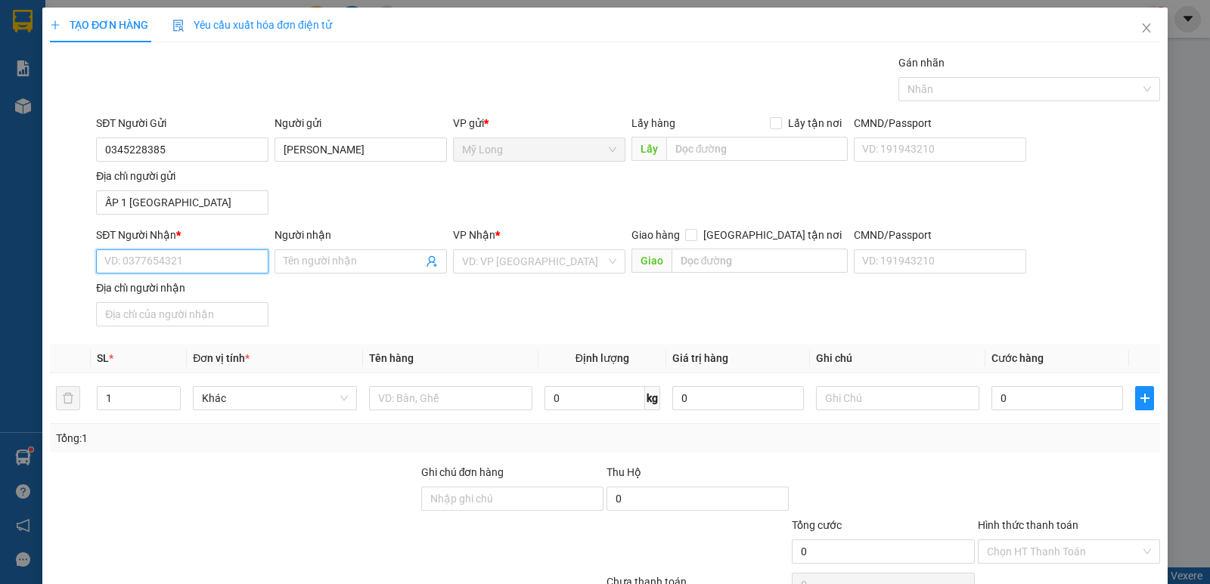
click at [204, 252] on input "SĐT Người Nhận *" at bounding box center [182, 261] width 172 height 24
click at [222, 264] on input "0934997628" at bounding box center [182, 261] width 172 height 24
type input "0934997628"
click at [326, 267] on input "Người nhận" at bounding box center [353, 261] width 139 height 17
type input "KUBI"
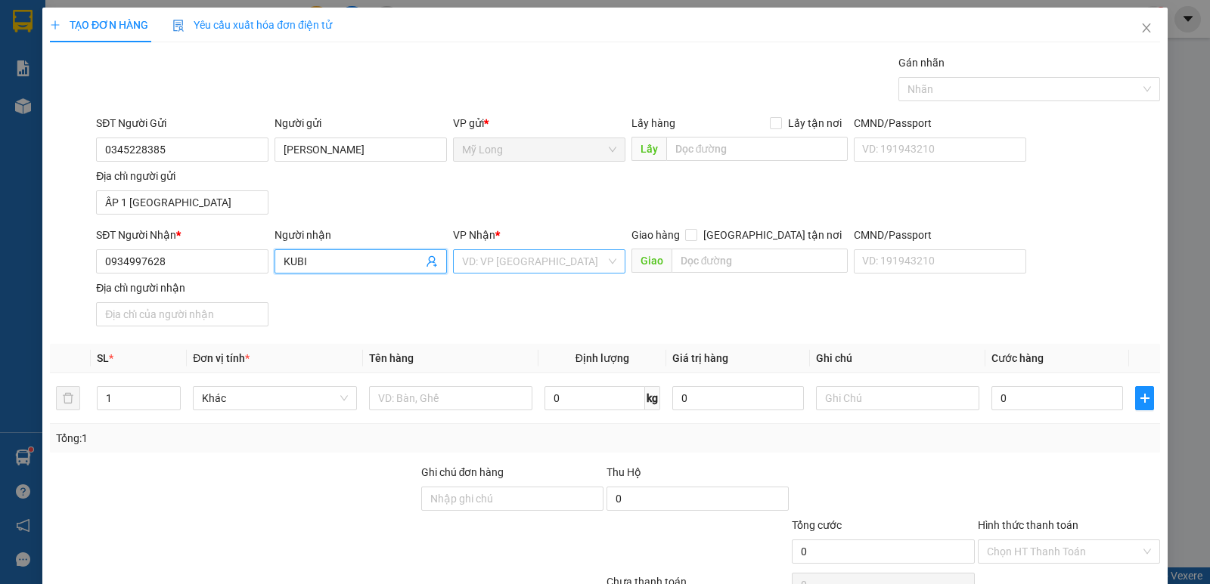
click at [531, 252] on input "search" at bounding box center [534, 261] width 144 height 23
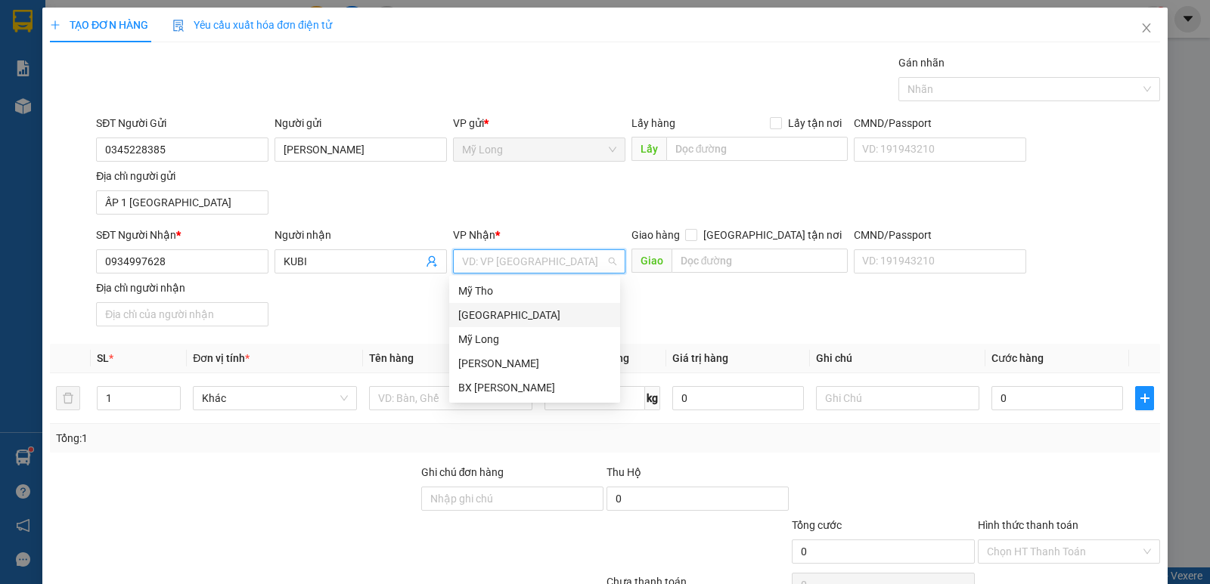
click at [502, 316] on div "[GEOGRAPHIC_DATA]" at bounding box center [534, 315] width 153 height 17
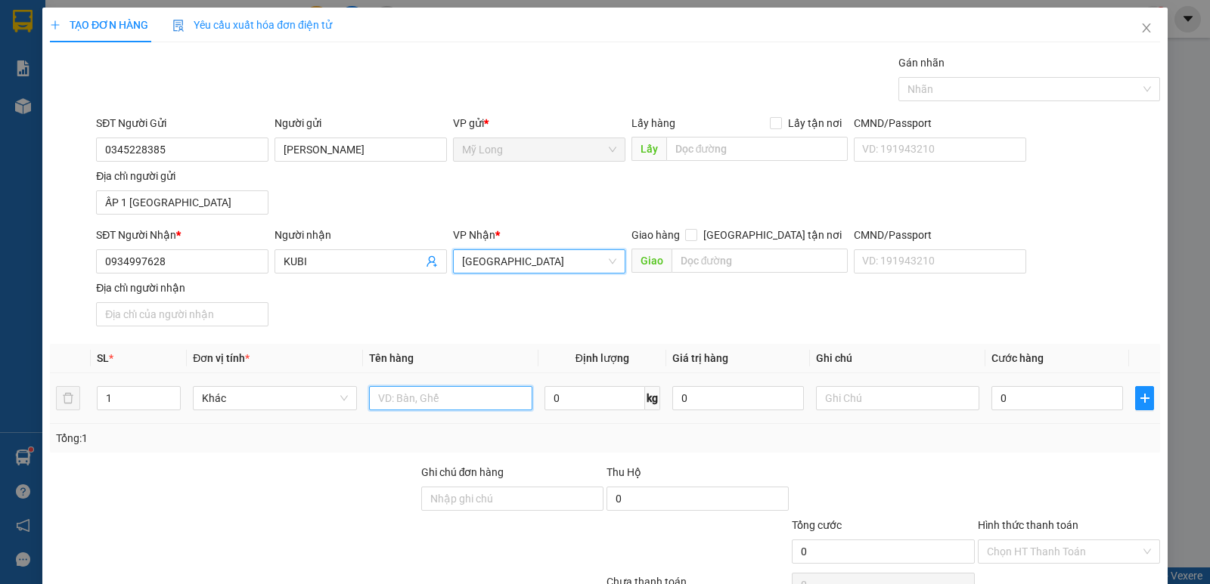
click at [475, 395] on input "text" at bounding box center [450, 398] width 163 height 24
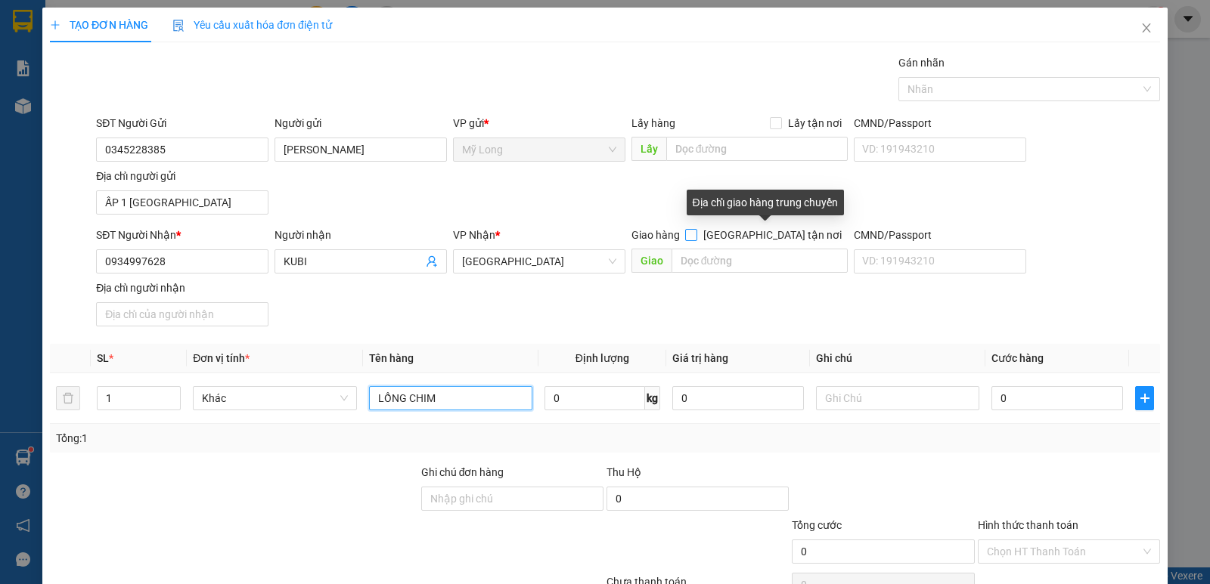
type input "LỒNG CHIM"
click at [696, 238] on input "[GEOGRAPHIC_DATA] tận nơi" at bounding box center [690, 234] width 11 height 11
checkbox input "true"
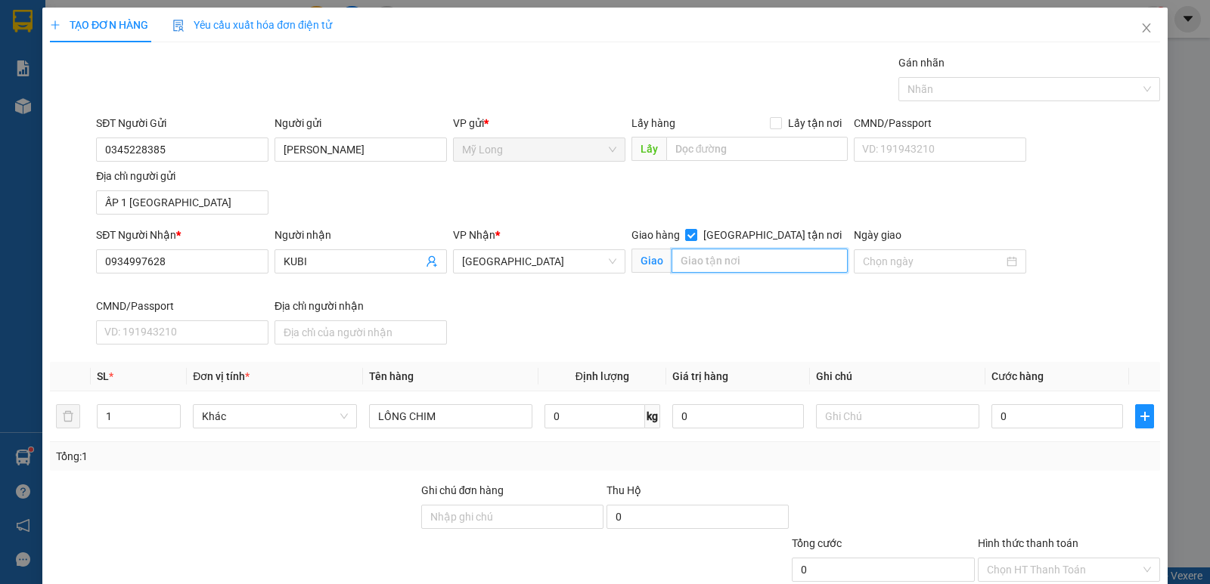
click at [747, 259] on input "text" at bounding box center [759, 261] width 177 height 24
click at [805, 264] on input "578 [PERSON_NAME]" at bounding box center [759, 261] width 177 height 24
drag, startPoint x: 825, startPoint y: 263, endPoint x: 634, endPoint y: 284, distance: 192.4
click at [671, 273] on input "578 [PERSON_NAME]4 Q.TÂN BÌNH" at bounding box center [759, 261] width 177 height 24
type input "2H"
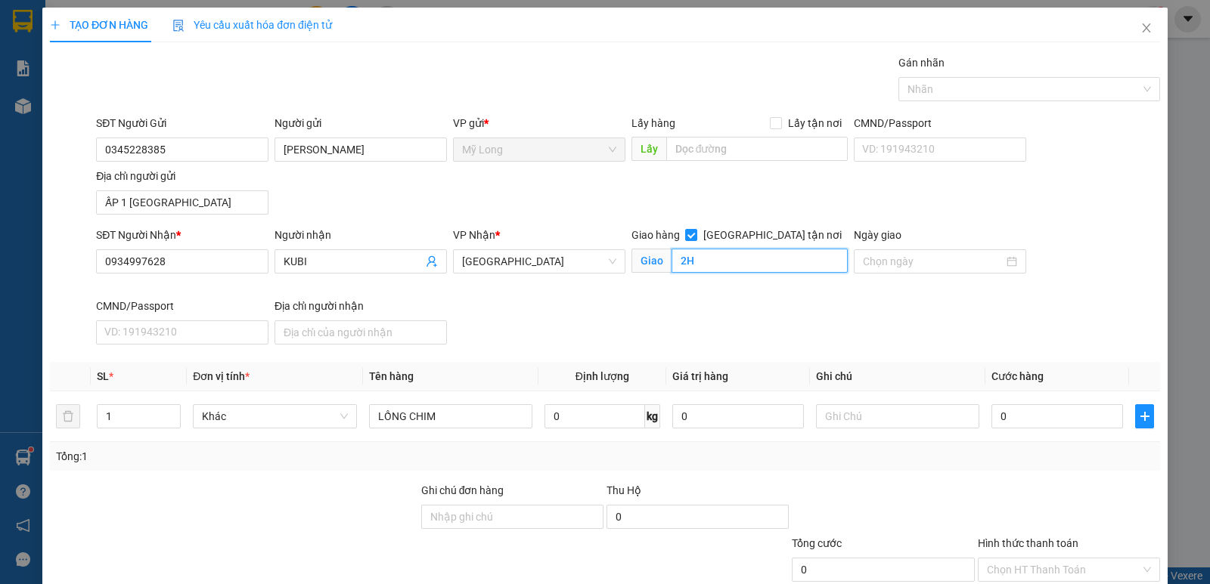
click at [717, 255] on input "2H" at bounding box center [759, 261] width 177 height 24
click at [679, 258] on input "678 HOÀNG" at bounding box center [759, 261] width 177 height 24
click at [757, 259] on input "578 HOÀNG" at bounding box center [759, 261] width 177 height 24
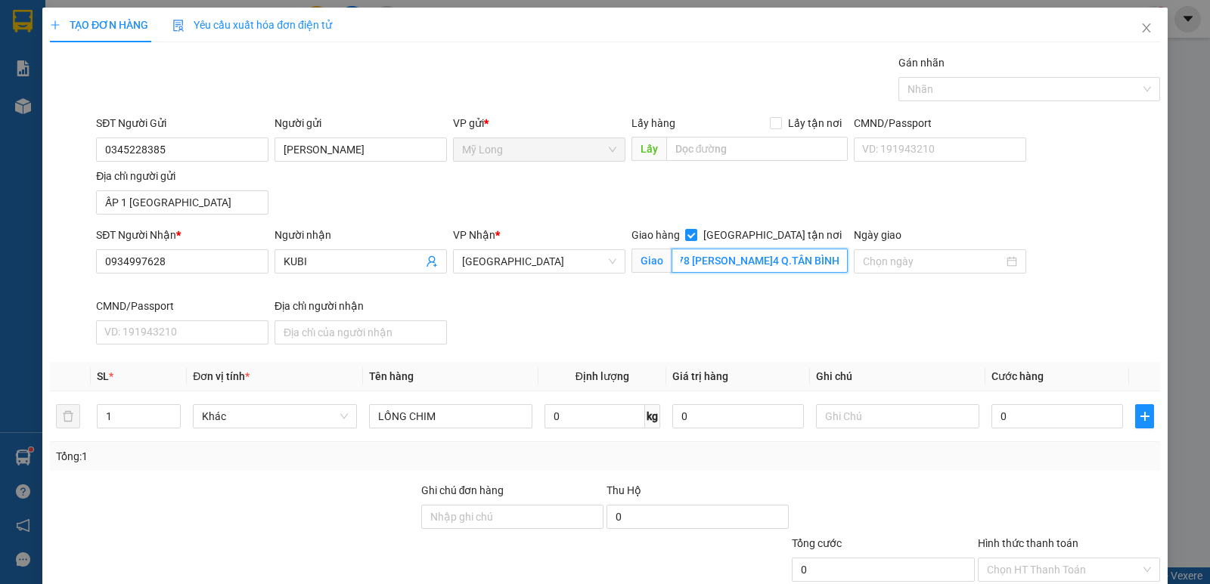
scroll to position [0, 25]
type input "578 [PERSON_NAME]4 Q.TÂN BÌNH"
click at [1013, 420] on input "0" at bounding box center [1057, 416] width 132 height 24
type input "2"
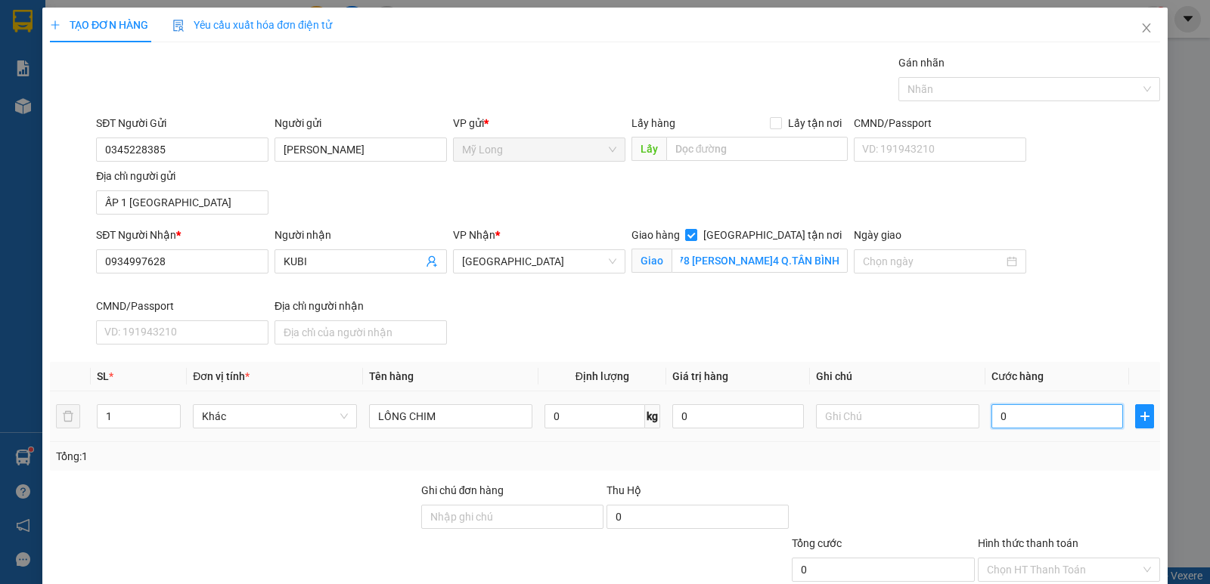
type input "2"
type input "22"
type input "220"
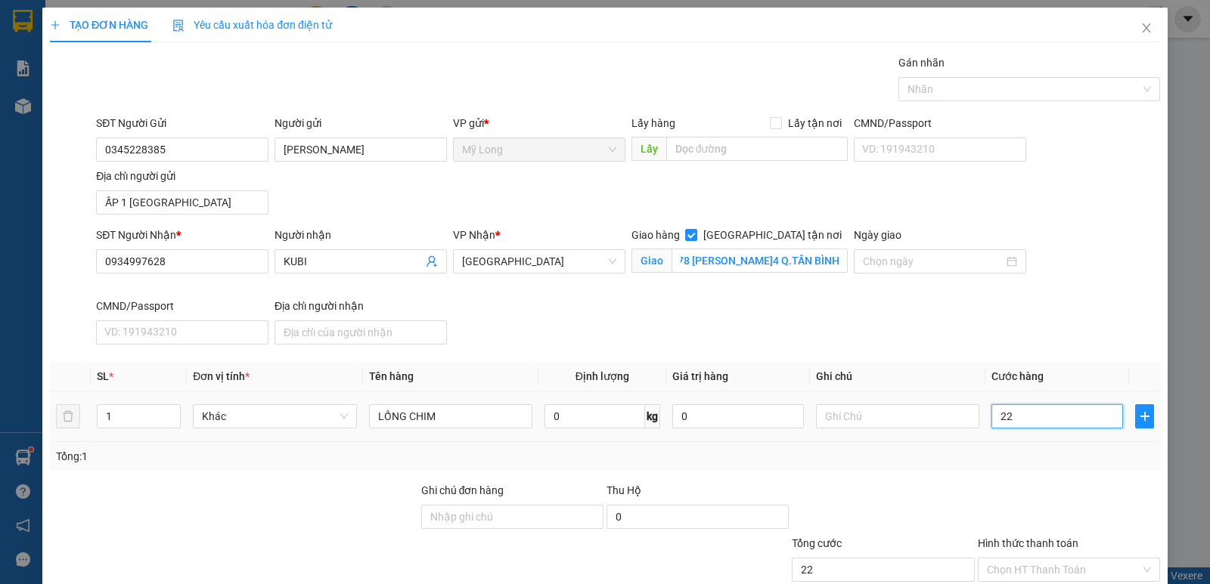
type input "220"
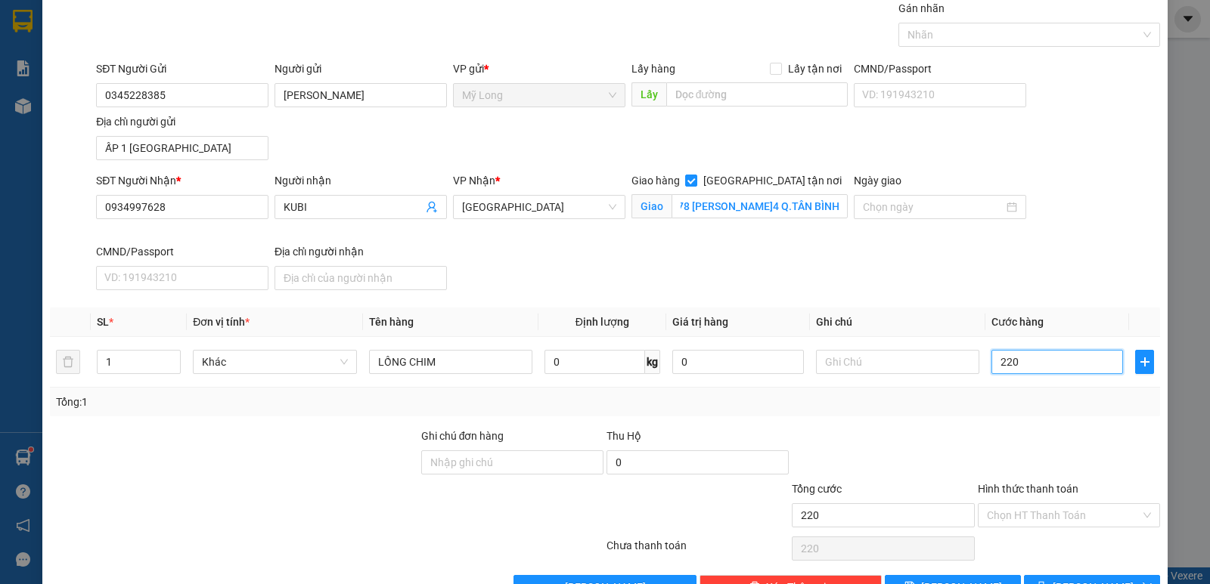
scroll to position [98, 0]
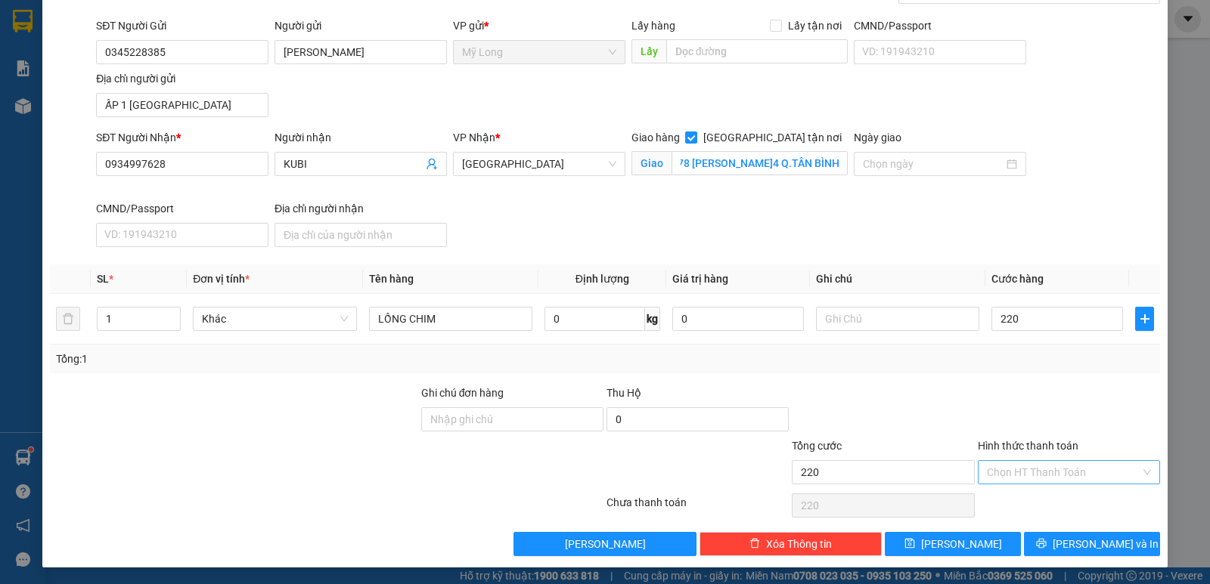
type input "220.000"
click at [1049, 473] on input "Hình thức thanh toán" at bounding box center [1063, 472] width 153 height 23
click at [1042, 505] on div "Tại văn phòng" at bounding box center [1059, 500] width 163 height 17
type input "0"
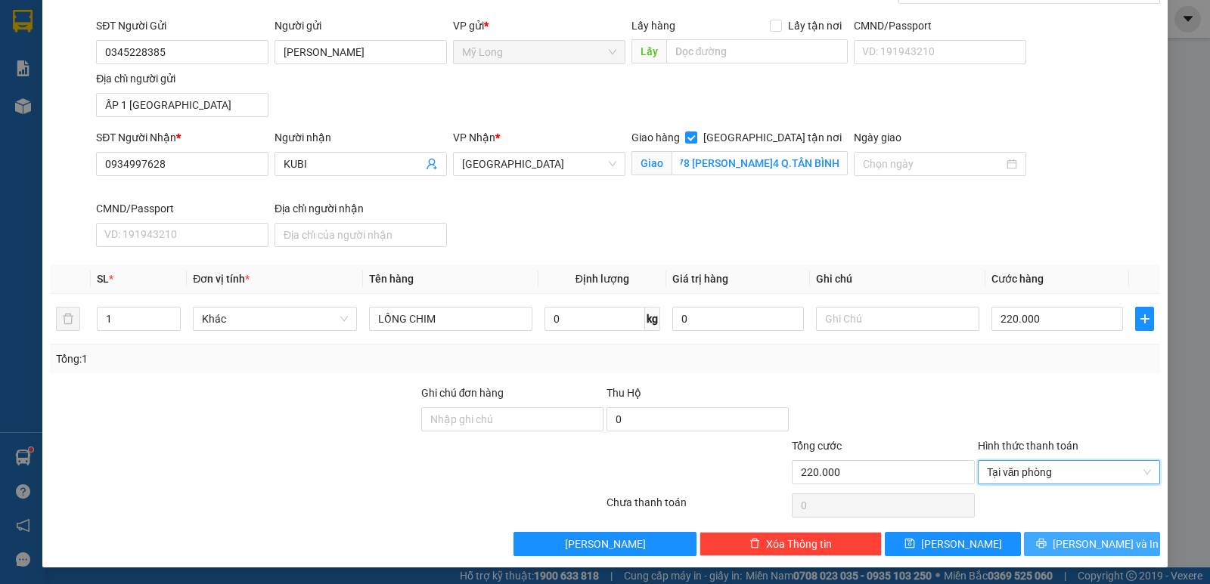
click at [1083, 536] on span "[PERSON_NAME] và In" at bounding box center [1105, 544] width 106 height 17
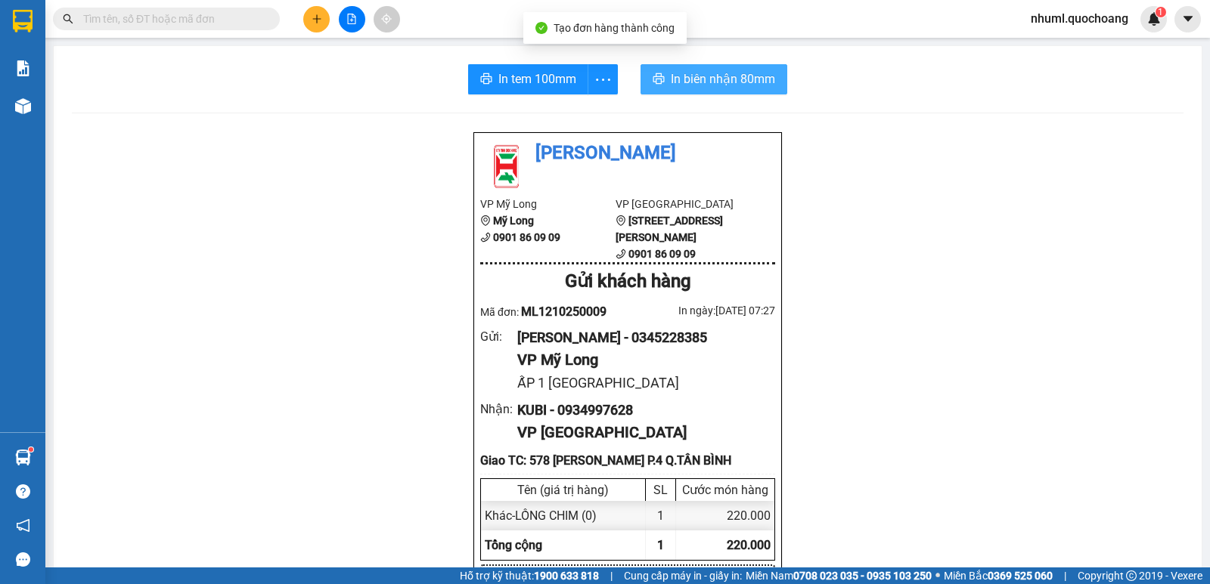
click at [690, 85] on span "In biên nhận 80mm" at bounding box center [723, 79] width 104 height 19
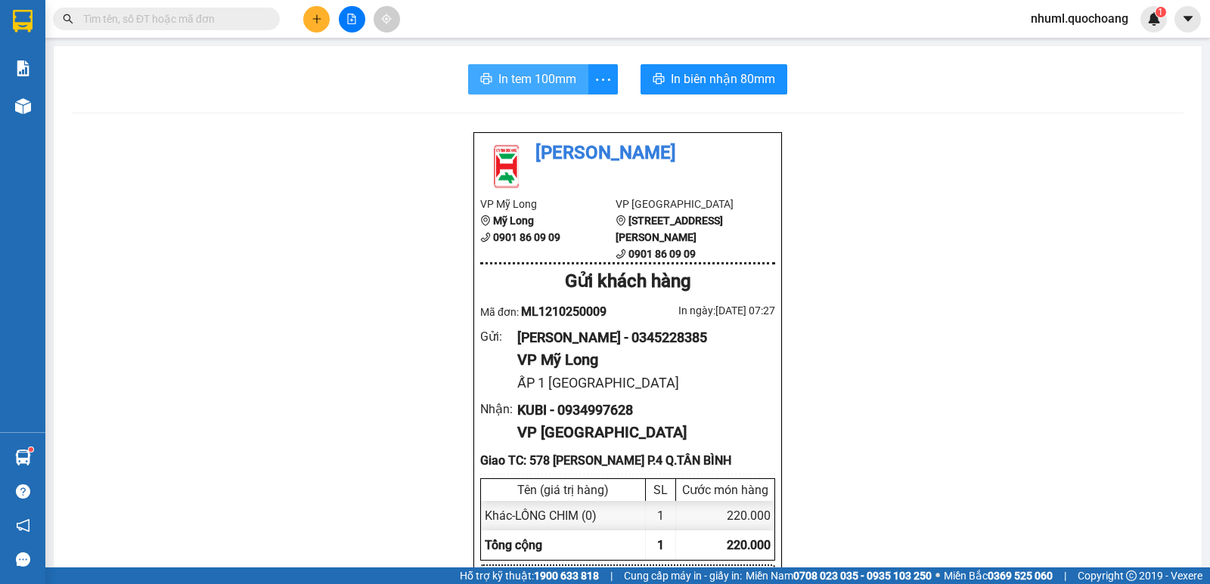
click at [513, 79] on span "In tem 100mm" at bounding box center [537, 79] width 78 height 19
click at [1076, 15] on span "nhuml.quochoang" at bounding box center [1079, 18] width 122 height 19
drag, startPoint x: 1084, startPoint y: 42, endPoint x: 1089, endPoint y: 26, distance: 17.2
click at [1091, 33] on ul "Đăng xuất Đổi mật khẩu" at bounding box center [1079, 59] width 122 height 54
click at [1068, 53] on span "Đăng xuất" at bounding box center [1087, 47] width 88 height 17
